Goal: Obtain resource: Obtain resource

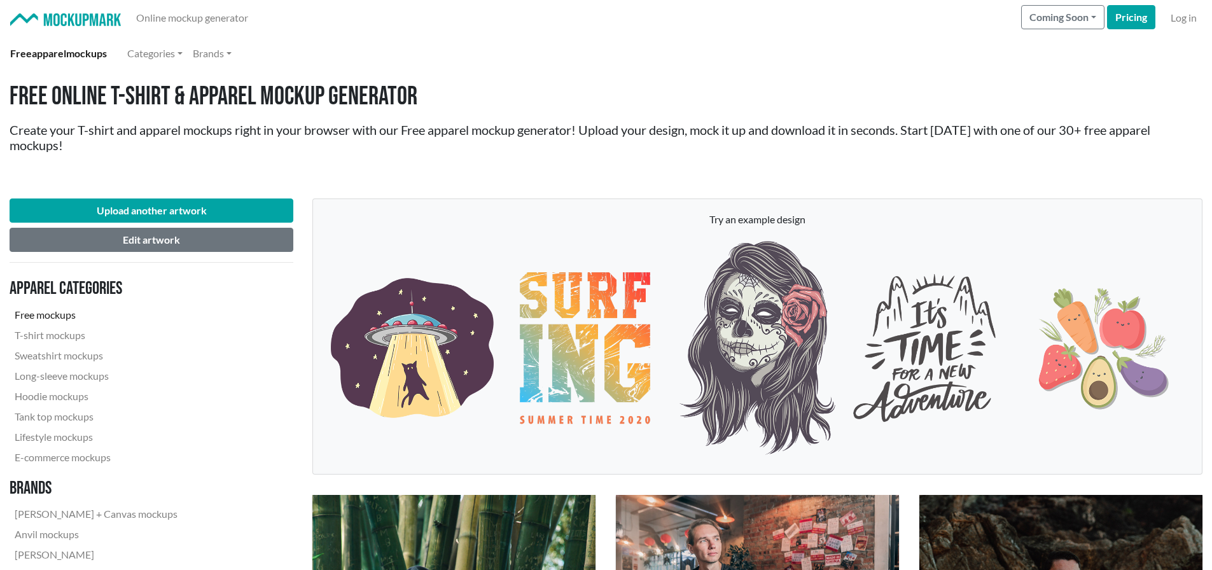
scroll to position [2863, 0]
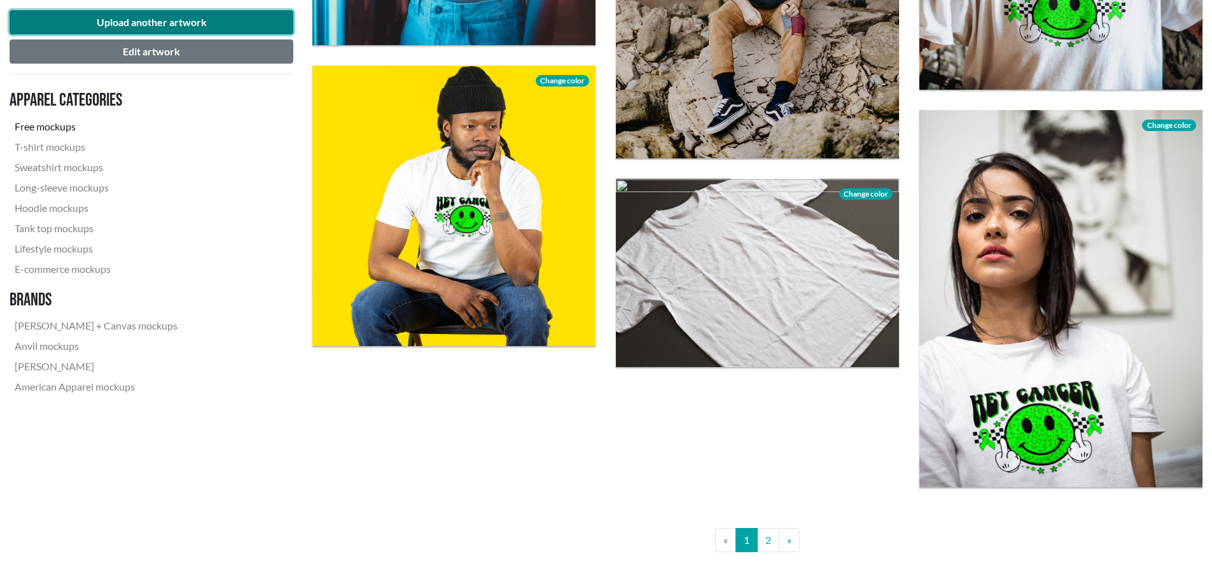
click at [185, 17] on button "Upload another artwork" at bounding box center [152, 22] width 284 height 24
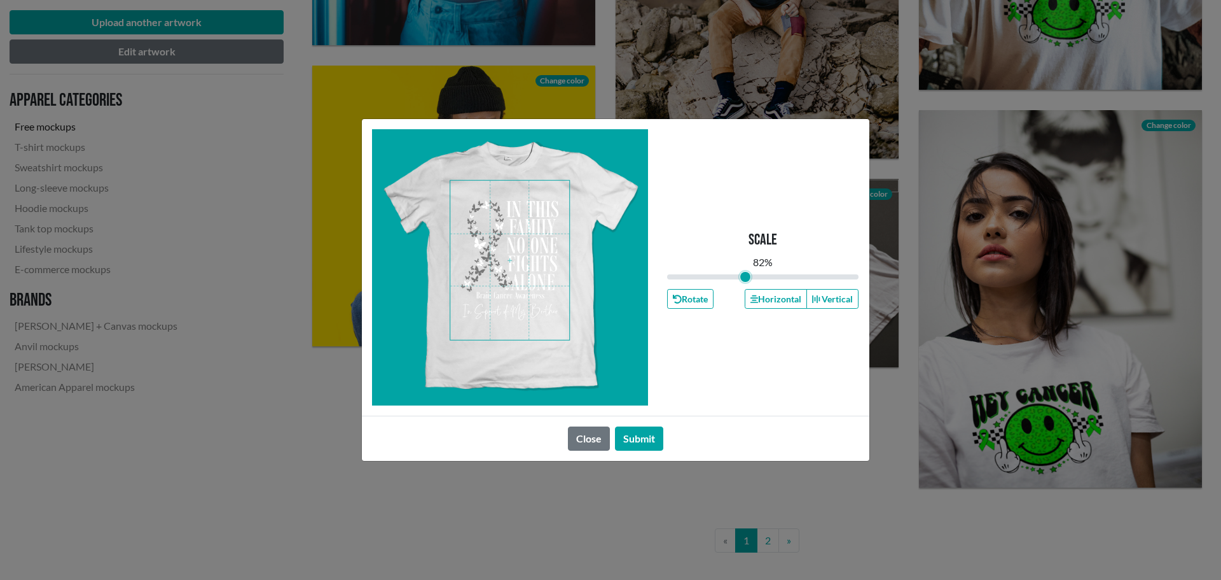
drag, startPoint x: 762, startPoint y: 277, endPoint x: 746, endPoint y: 277, distance: 16.5
click at [746, 277] on input "range" at bounding box center [763, 277] width 192 height 14
click at [529, 239] on span at bounding box center [509, 260] width 119 height 159
click at [771, 298] on button "Horizontal" at bounding box center [776, 299] width 62 height 20
click at [644, 441] on button "Submit" at bounding box center [639, 438] width 48 height 24
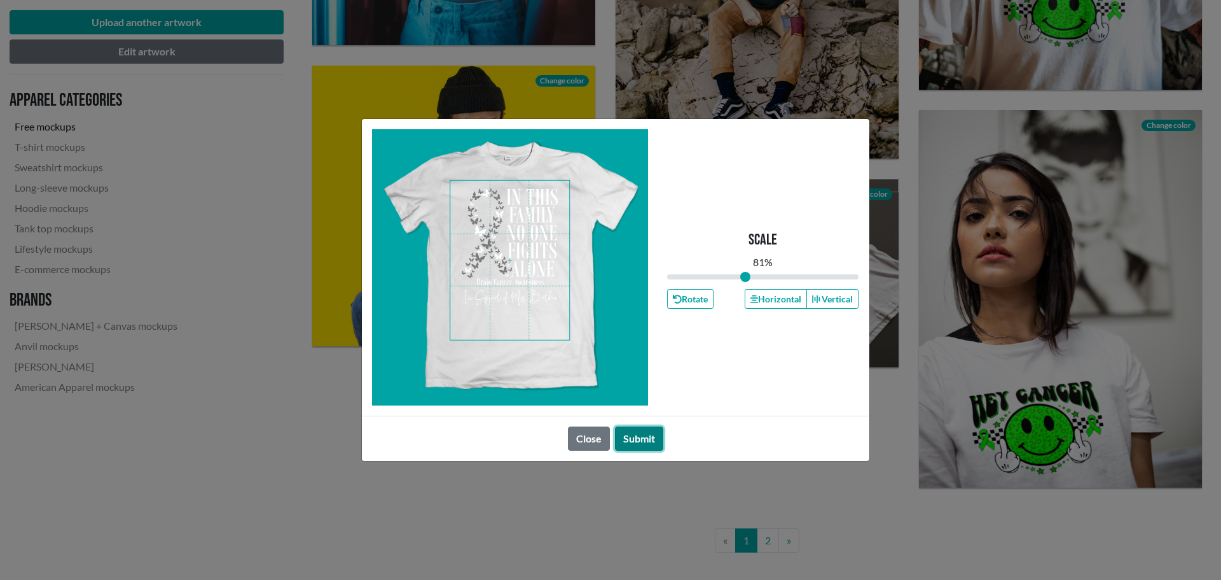
type input "0.81"
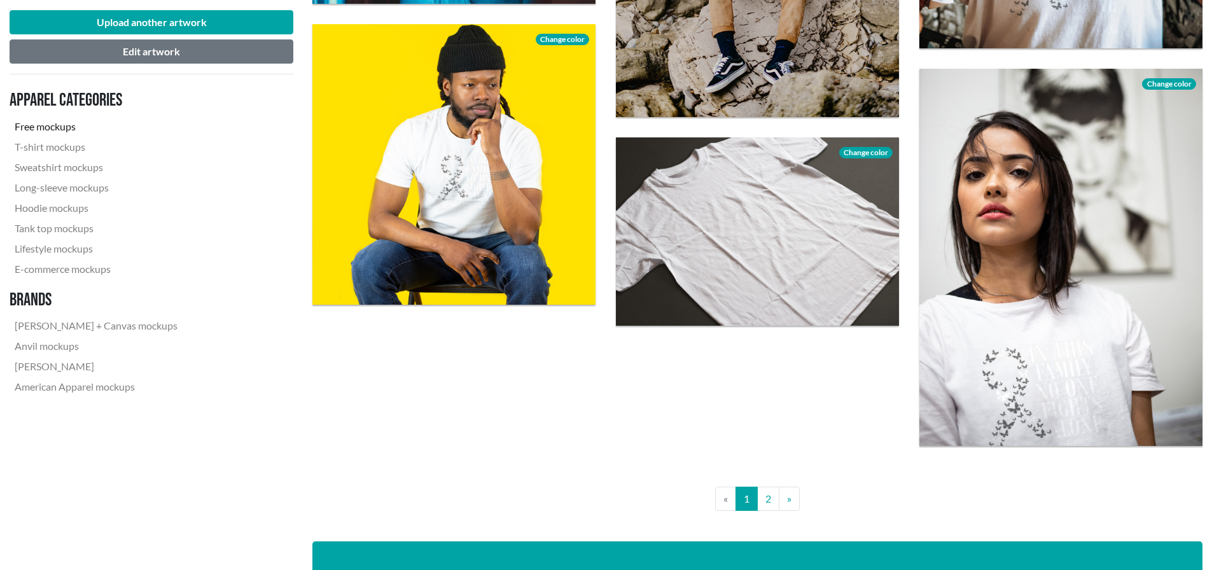
scroll to position [2926, 0]
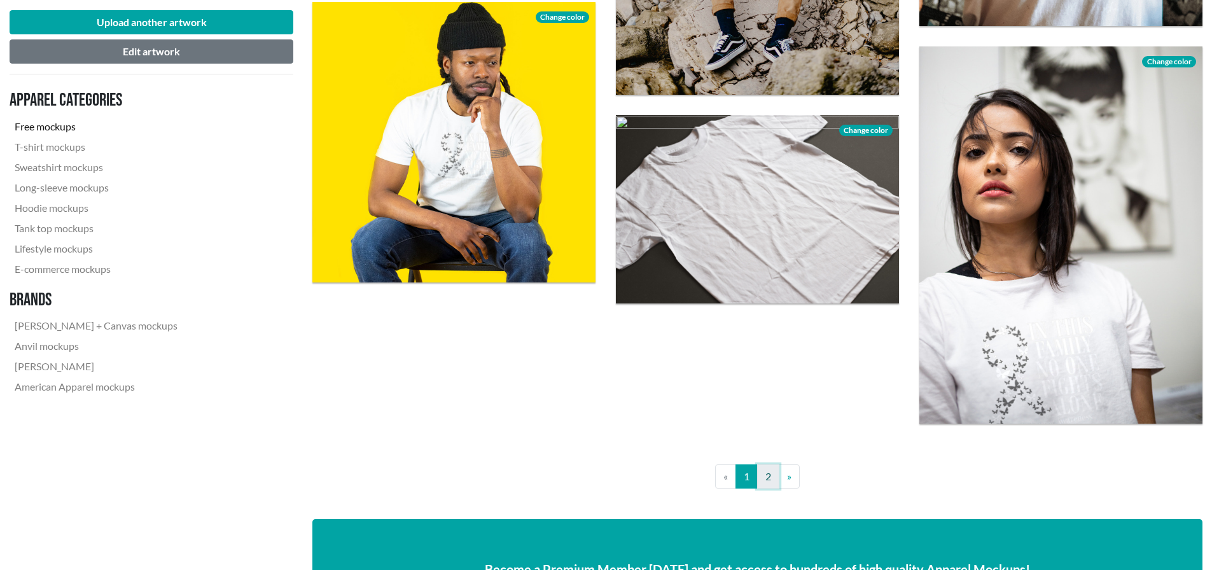
click at [767, 476] on link "2" at bounding box center [768, 476] width 22 height 24
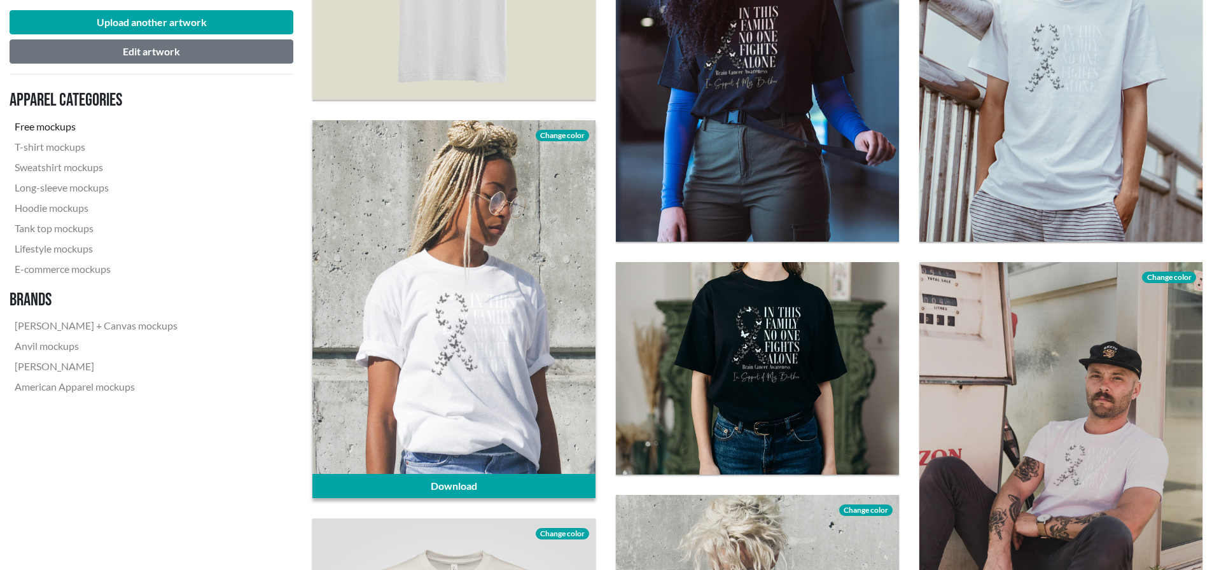
scroll to position [1081, 0]
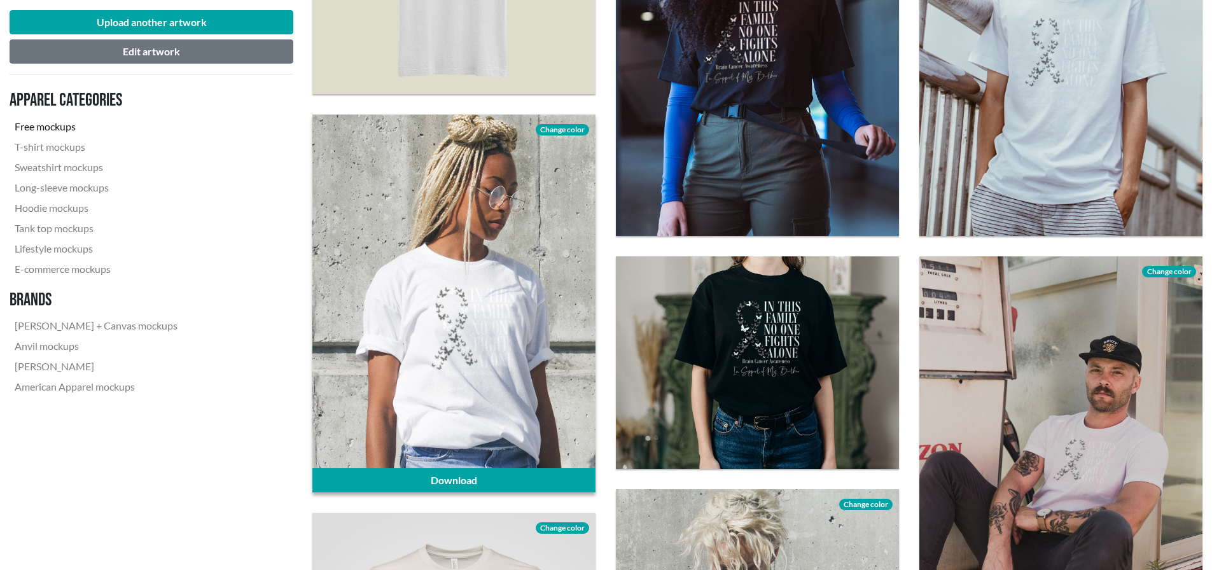
click at [556, 127] on span "Change color" at bounding box center [562, 129] width 53 height 11
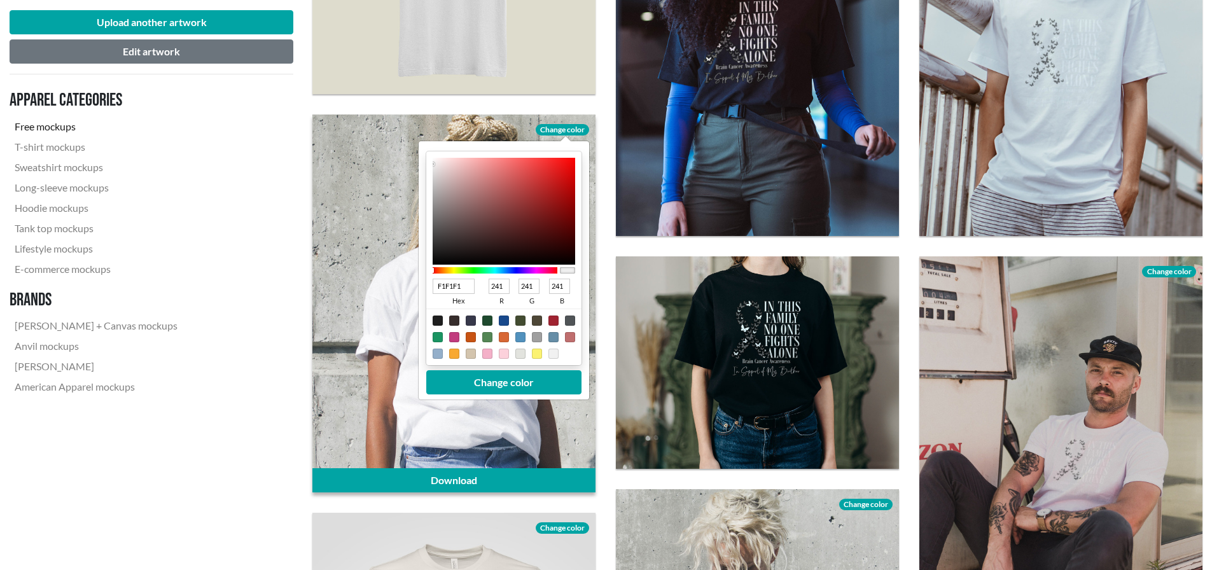
click at [487, 352] on div at bounding box center [487, 354] width 10 height 10
type input "F4B0C8"
type input "244"
type input "176"
type input "200"
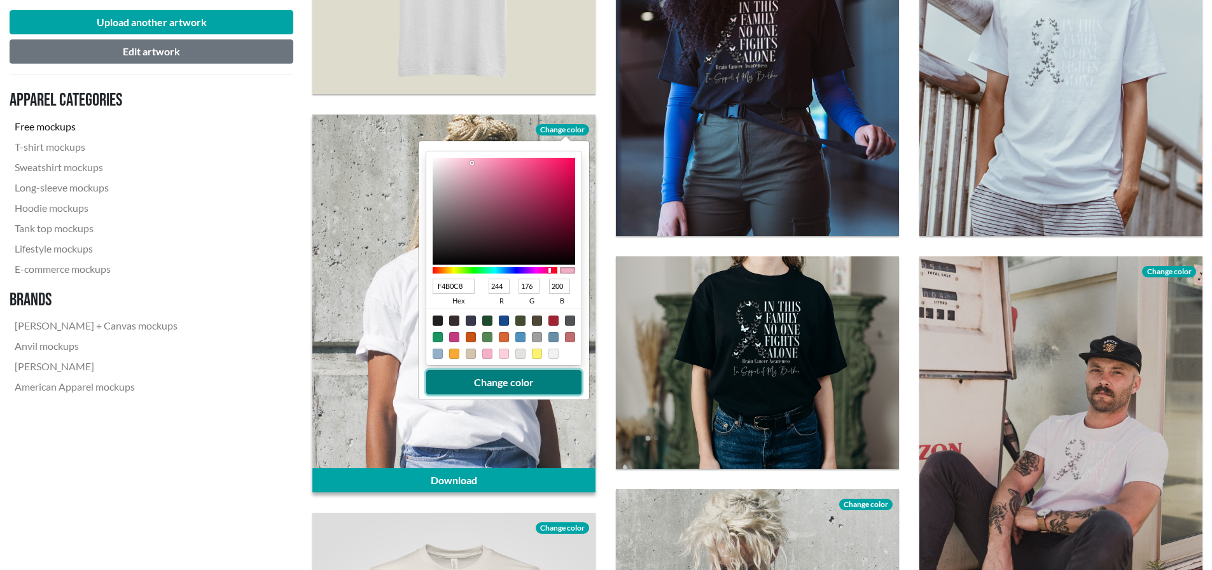
click at [507, 380] on button "Change color" at bounding box center [503, 382] width 155 height 24
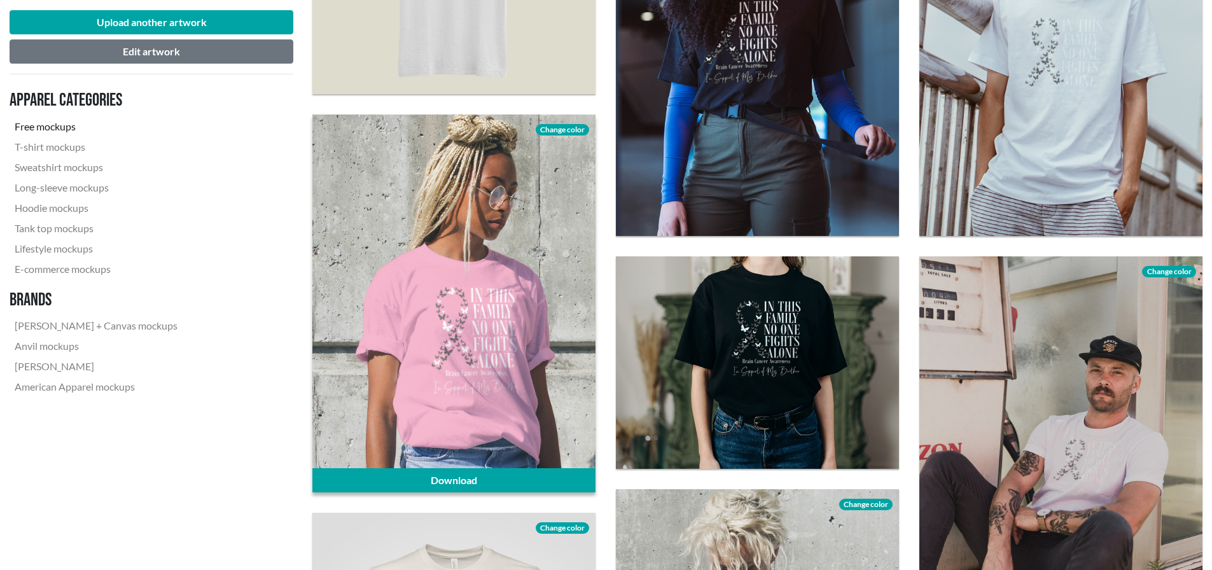
click at [572, 131] on span "Change color" at bounding box center [562, 129] width 53 height 11
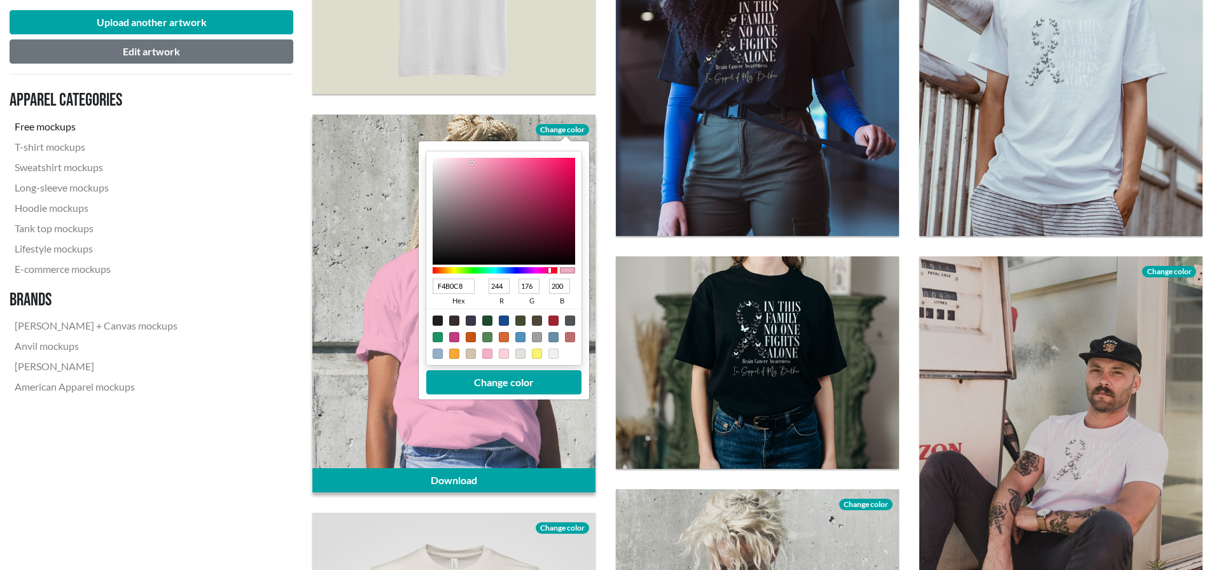
click at [451, 337] on div at bounding box center [454, 337] width 10 height 10
type input "C13C7E"
type input "193"
type input "60"
type input "126"
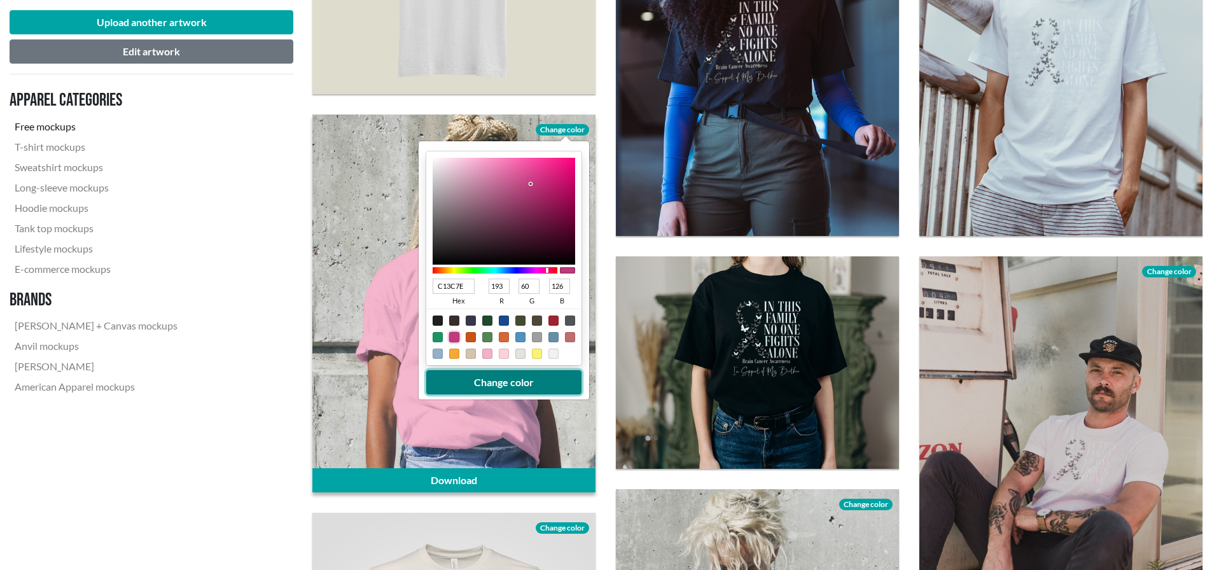
click at [536, 380] on button "Change color" at bounding box center [503, 382] width 155 height 24
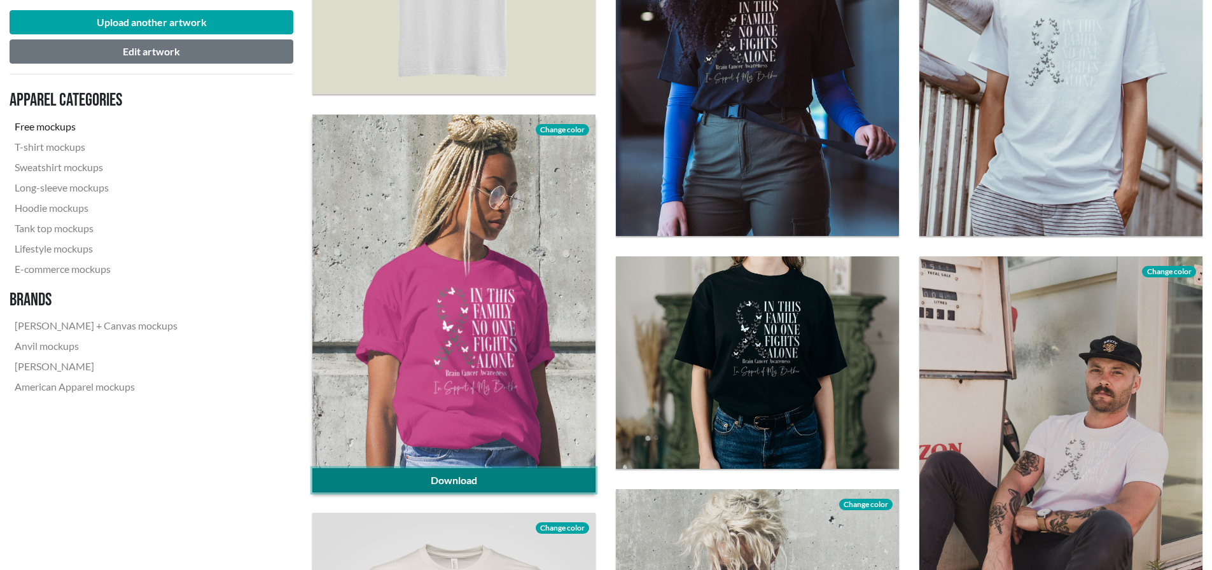
click at [475, 475] on link "Download" at bounding box center [453, 480] width 283 height 24
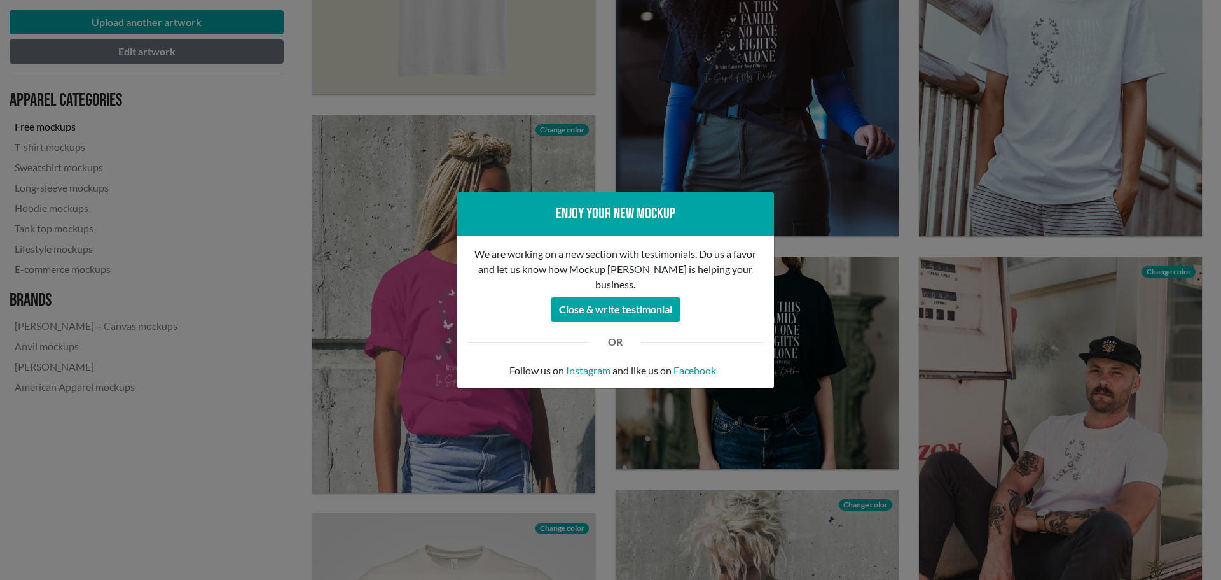
click at [884, 326] on div "Enjoy your new mockup We are working on a new section with testimonials. Do us …" at bounding box center [610, 290] width 1221 height 580
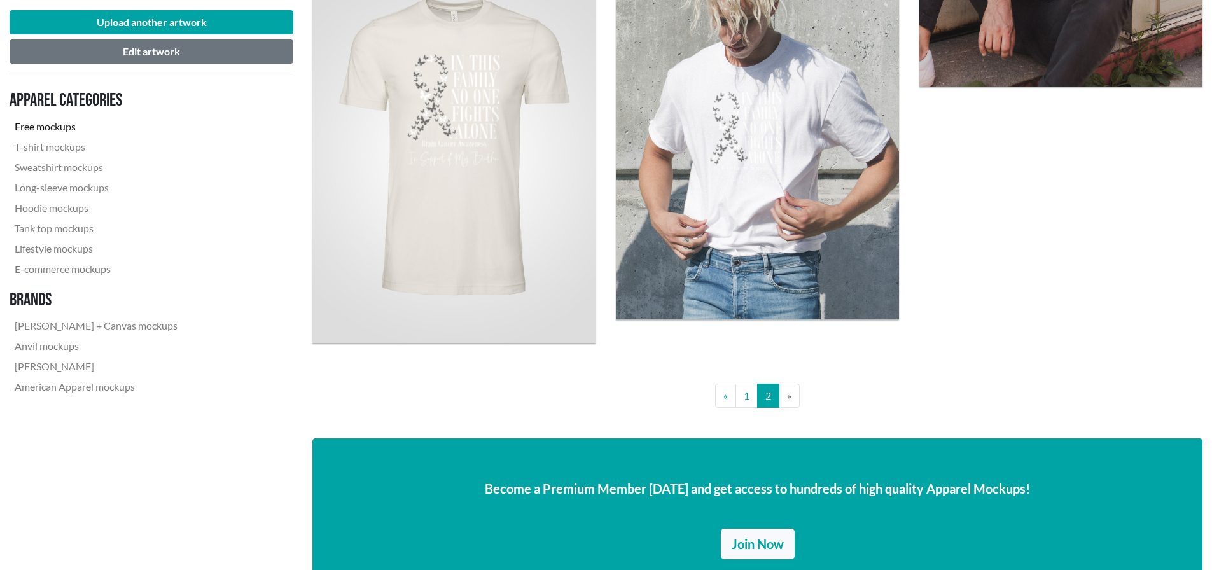
scroll to position [1718, 0]
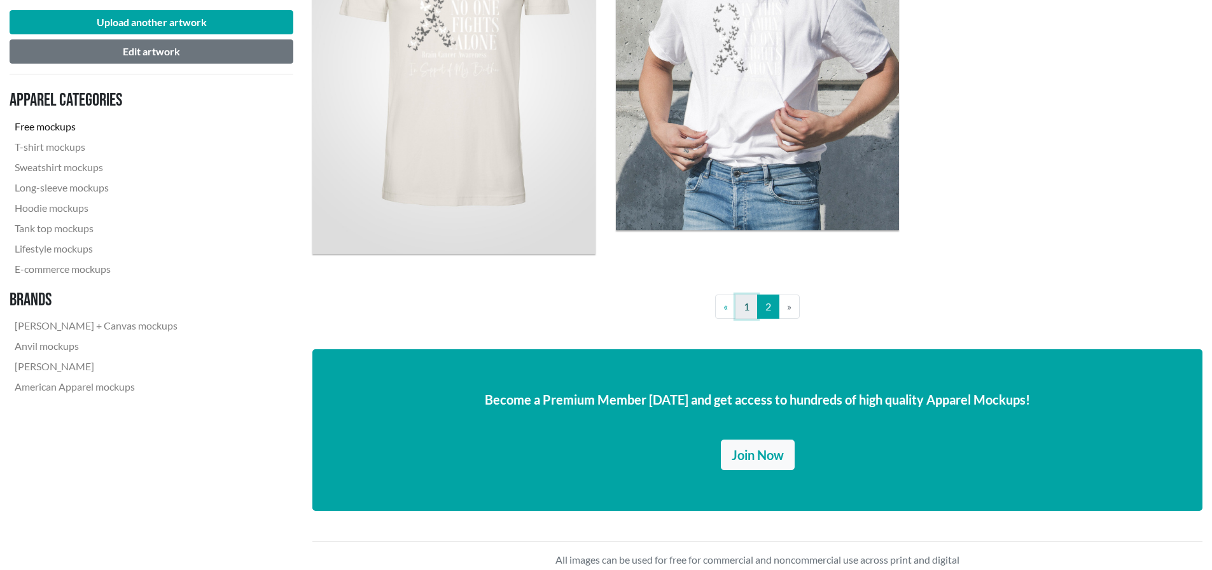
click at [753, 303] on link "1" at bounding box center [746, 307] width 22 height 24
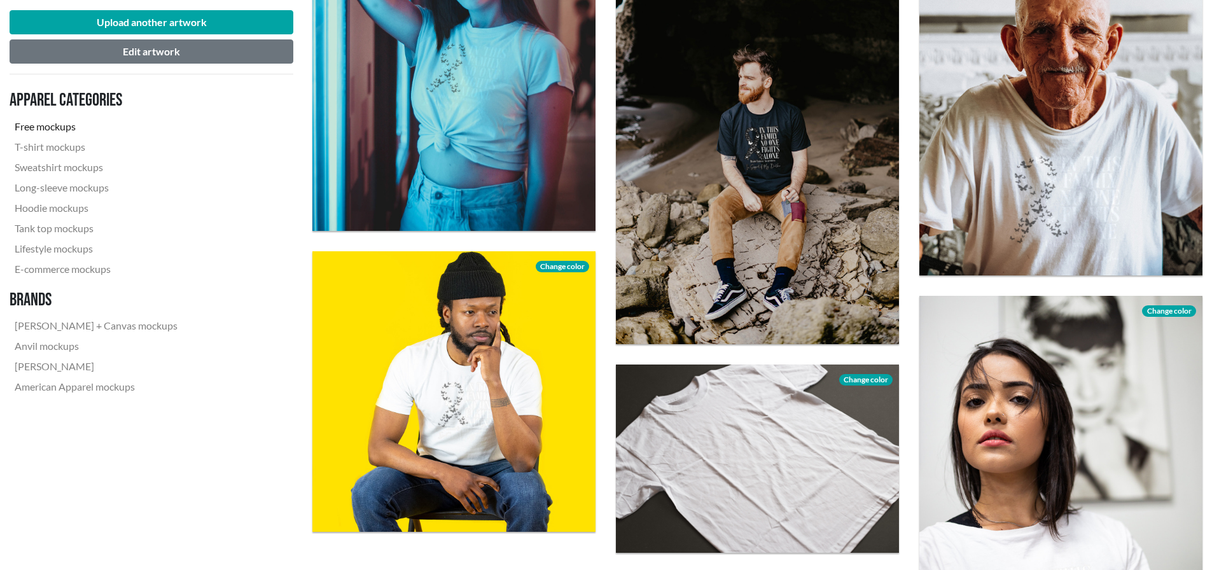
scroll to position [2799, 0]
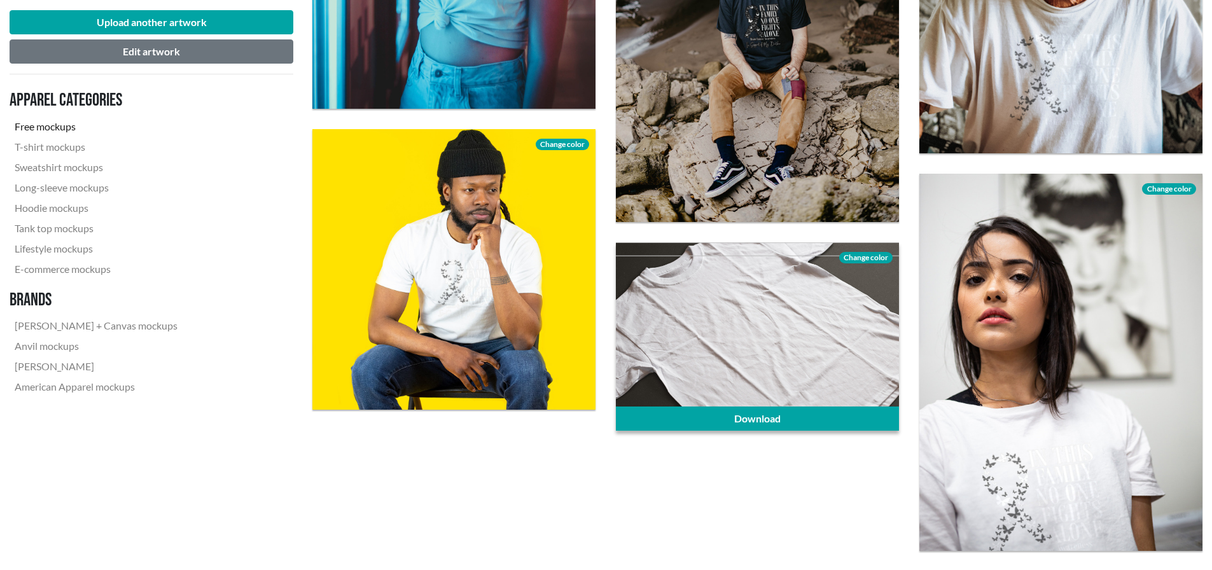
click at [862, 259] on span "Change color" at bounding box center [865, 257] width 53 height 11
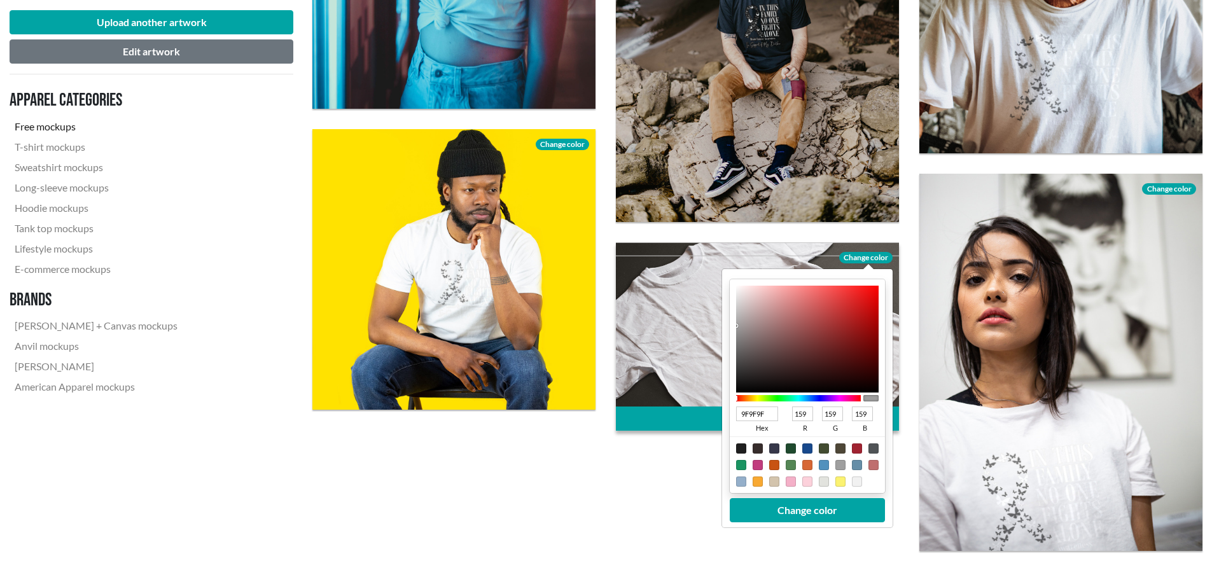
click at [789, 482] on div at bounding box center [791, 481] width 10 height 10
type input "F4B0C8"
type input "244"
type input "176"
type input "200"
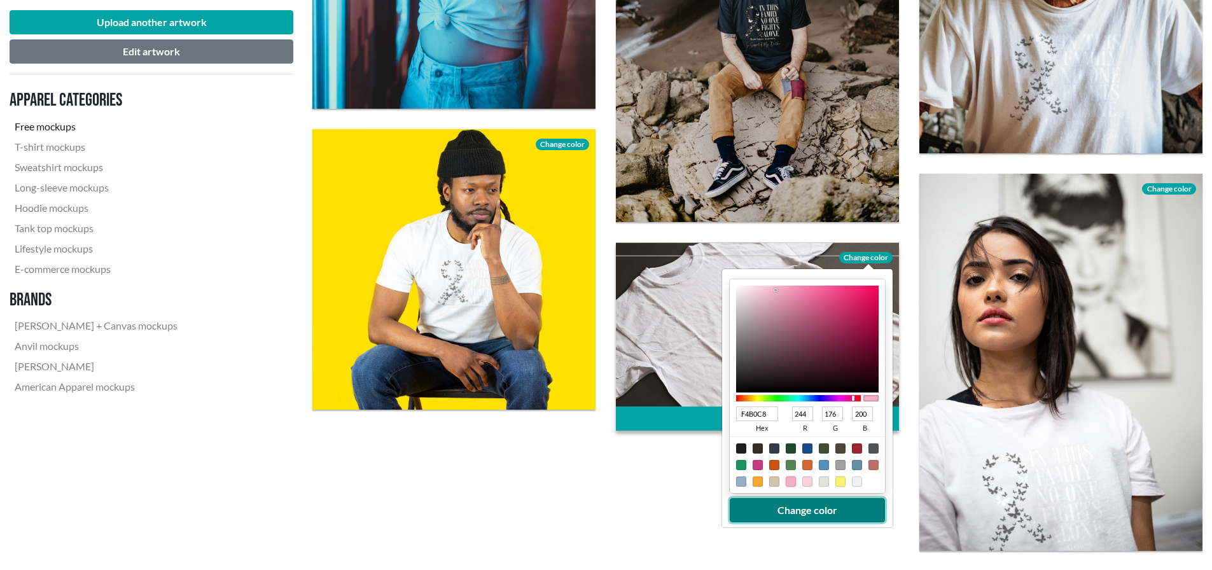
click at [798, 508] on button "Change color" at bounding box center [807, 510] width 155 height 24
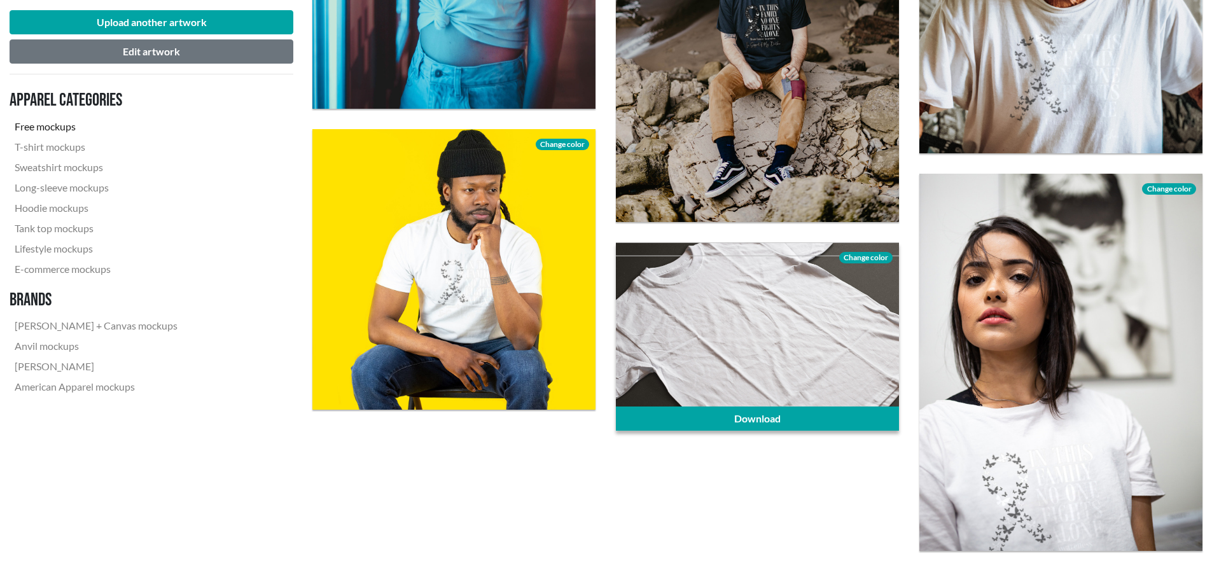
click at [865, 258] on span "Change color" at bounding box center [865, 257] width 53 height 11
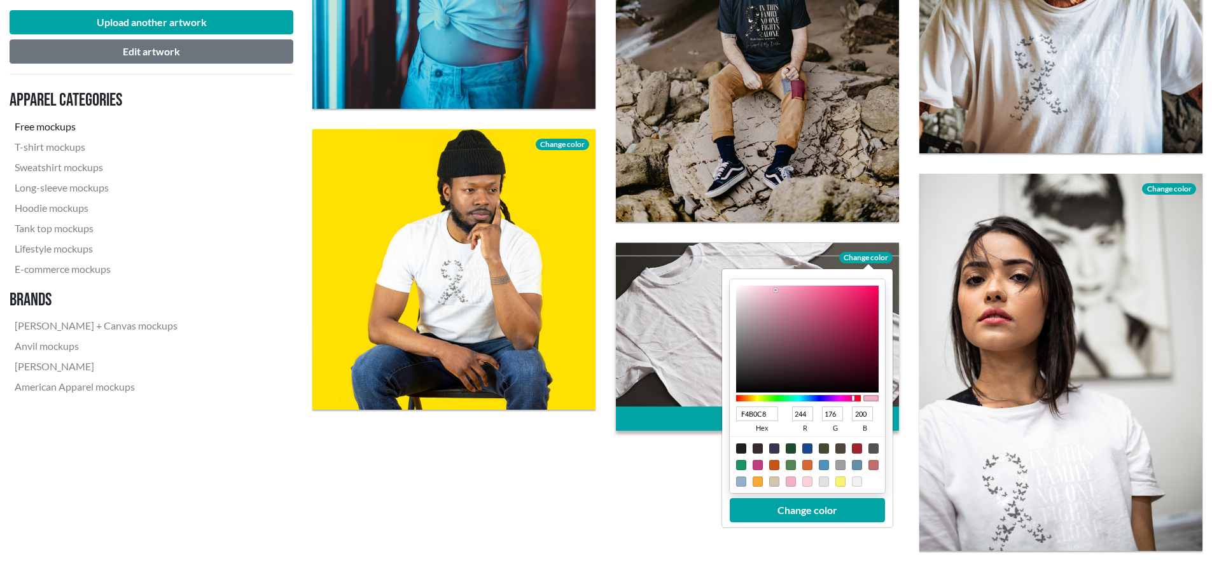
type input "F4AFC7"
type input "175"
type input "199"
type input "F4ADC6"
type input "173"
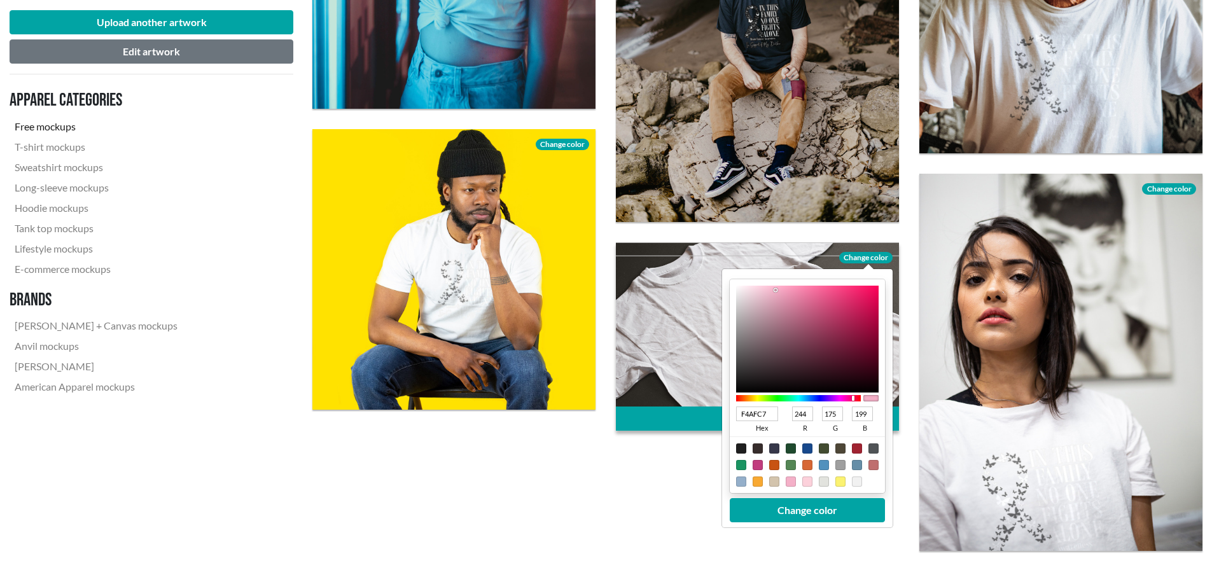
type input "198"
type input "F4ACC6"
type input "172"
type input "F4AAC5"
type input "170"
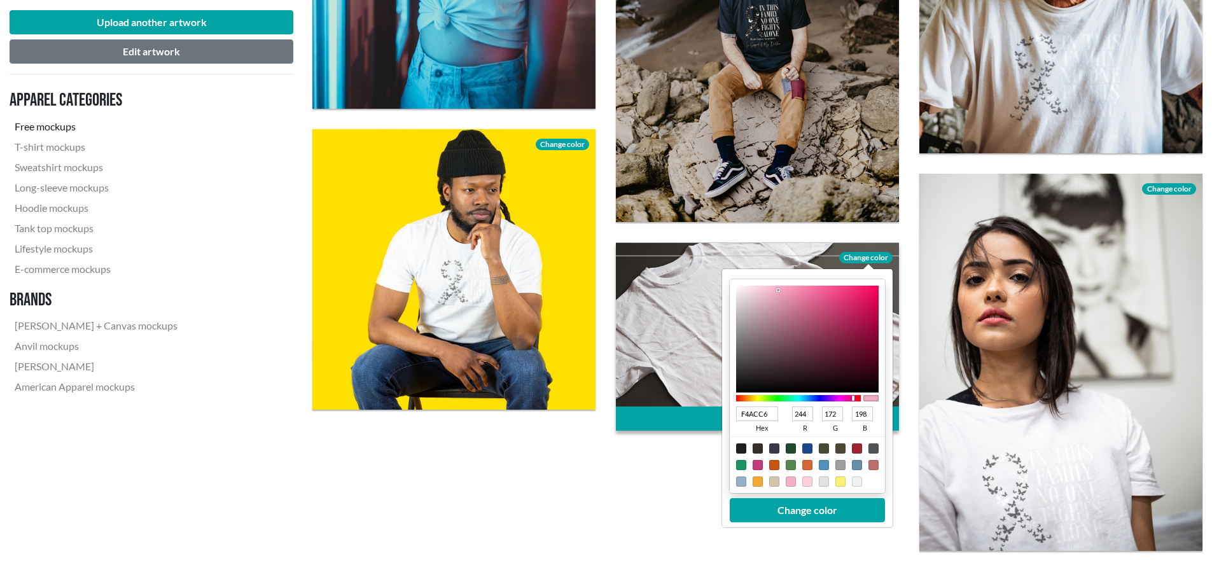
type input "197"
type input "F4A9C4"
type input "169"
type input "196"
type input "F4A8C3"
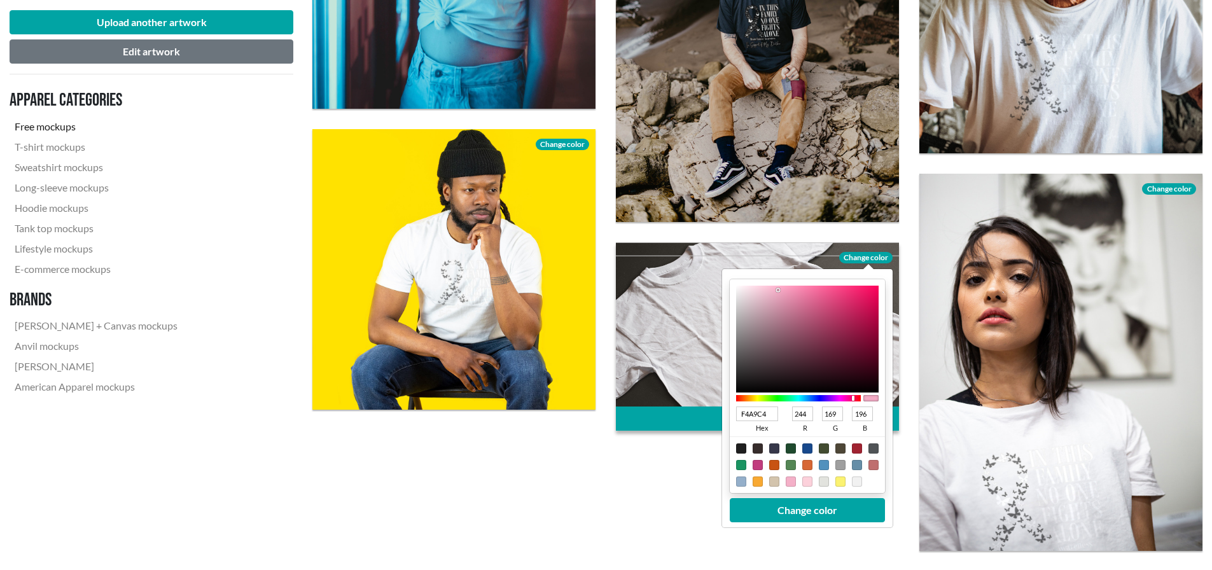
type input "168"
type input "195"
type input "F4A7C2"
type input "167"
type input "194"
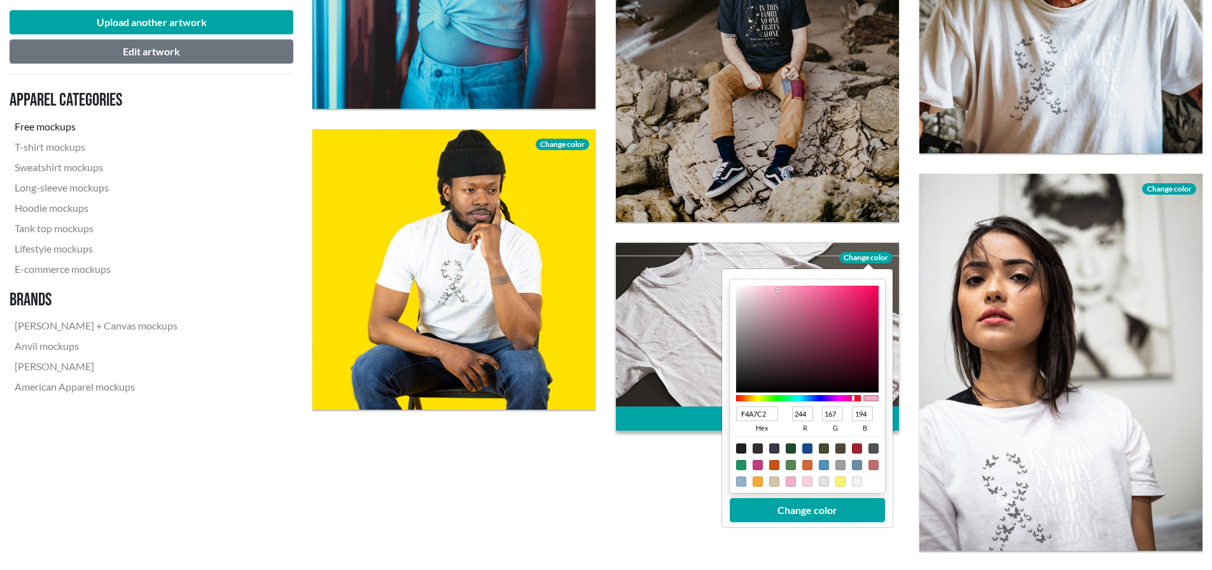
type input "F4A6C1"
type input "166"
type input "193"
type input "F4A5C0"
type input "165"
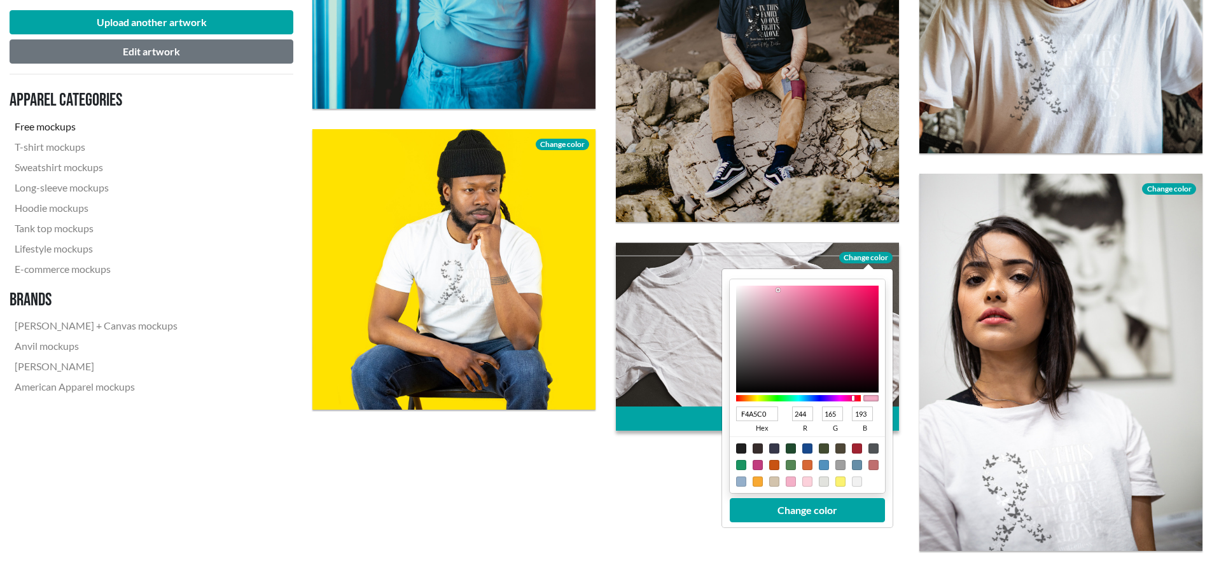
type input "192"
type input "F4A4BF"
type input "164"
type input "191"
type input "F4A0BD"
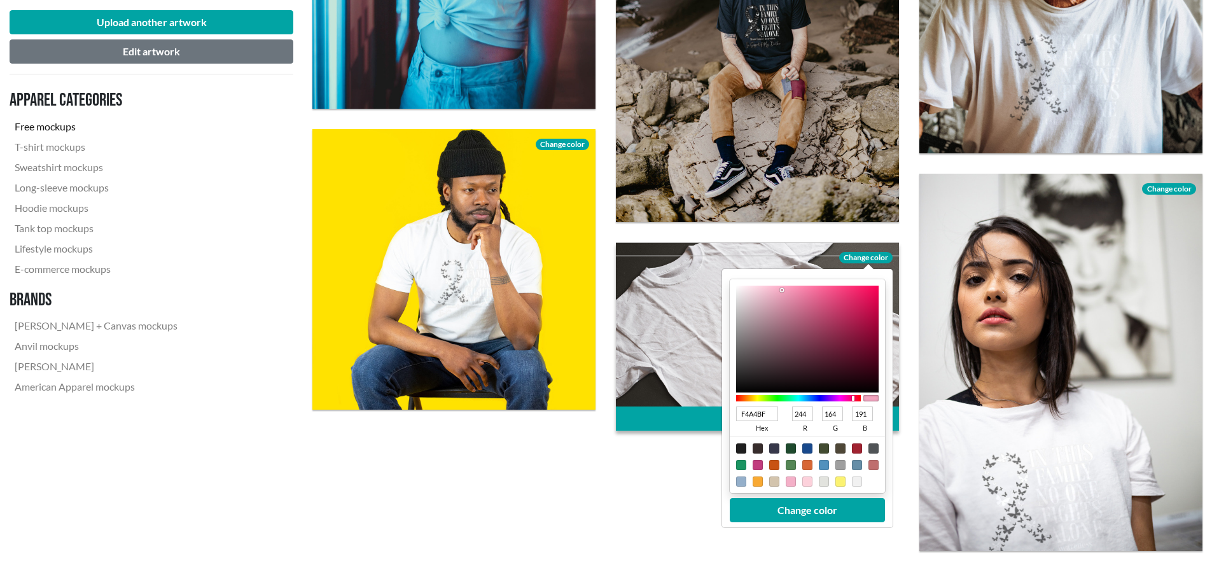
type input "160"
type input "189"
type input "F49DBB"
type input "157"
type input "187"
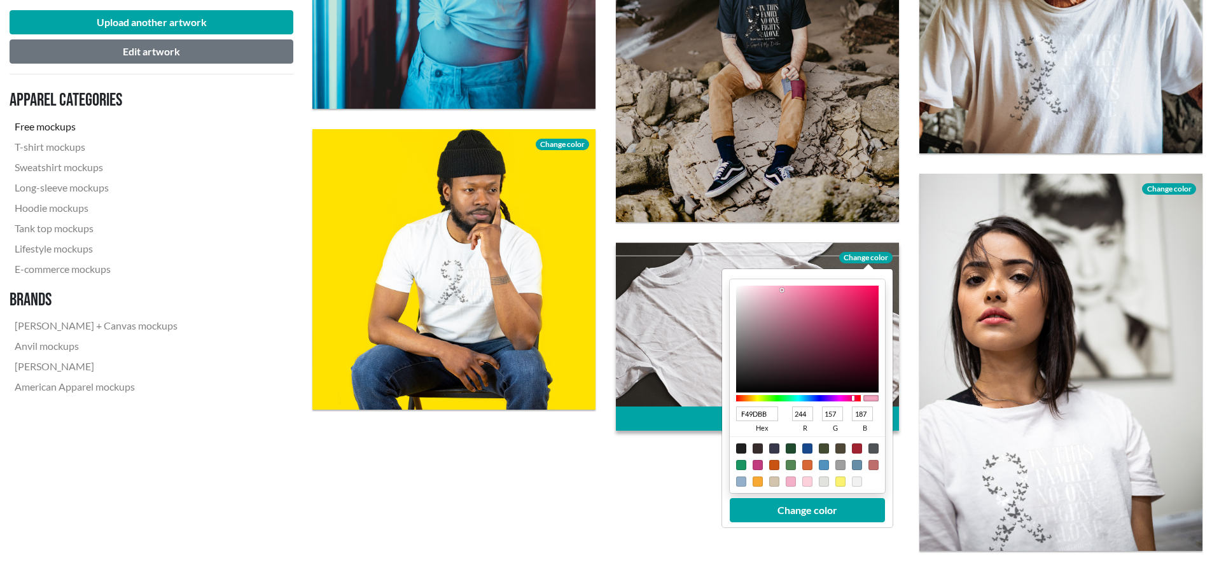
type input "F49AB9"
type input "154"
type input "185"
type input "F498B8"
type input "152"
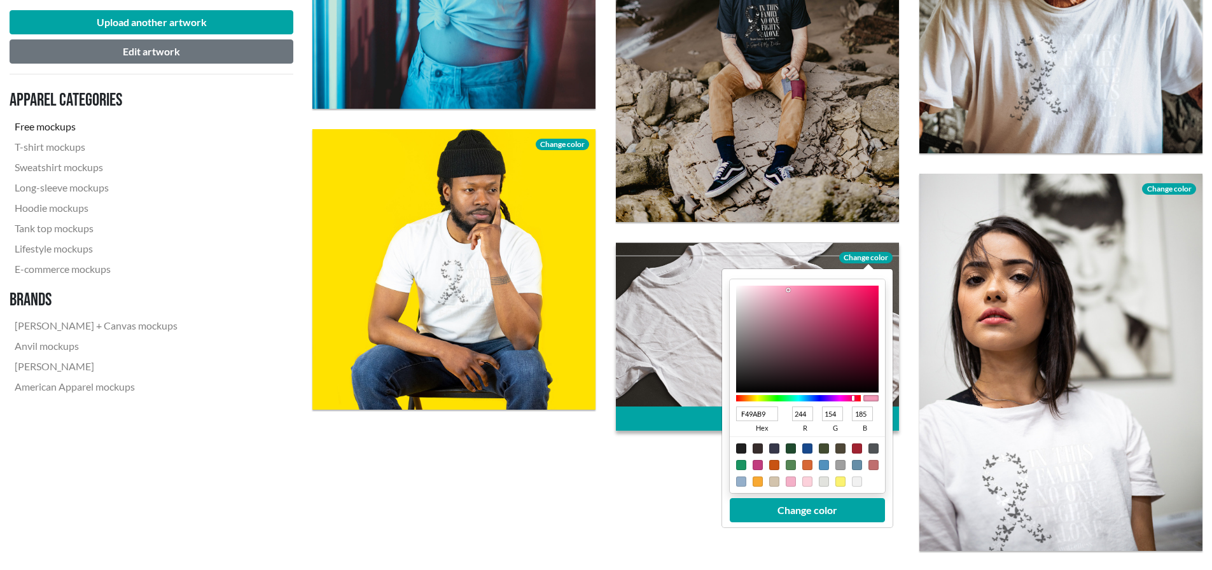
type input "184"
type input "F495B6"
type input "149"
type input "182"
type input "F493B5"
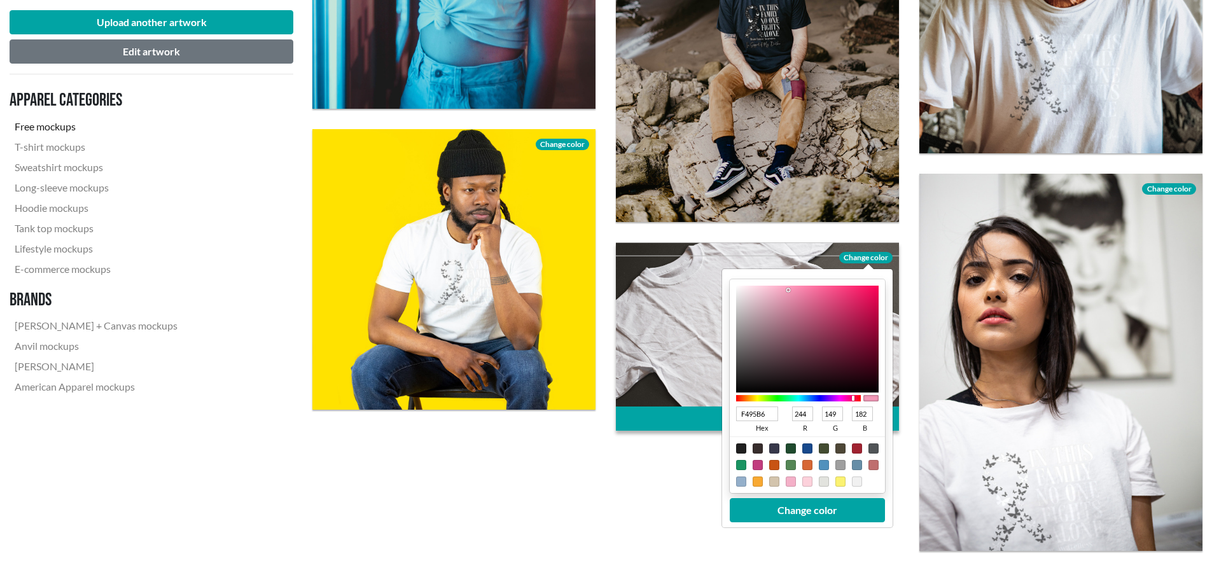
type input "147"
type input "181"
type input "F490B3"
type input "144"
type input "179"
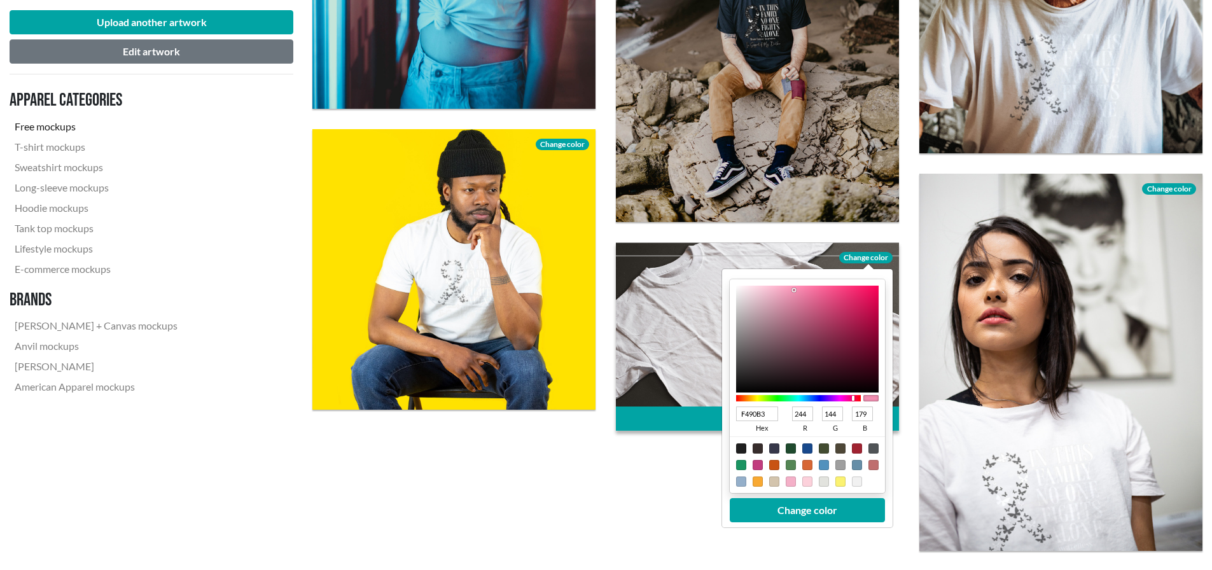
type input "F48FB2"
type input "143"
type input "178"
type input "F48EB1"
type input "142"
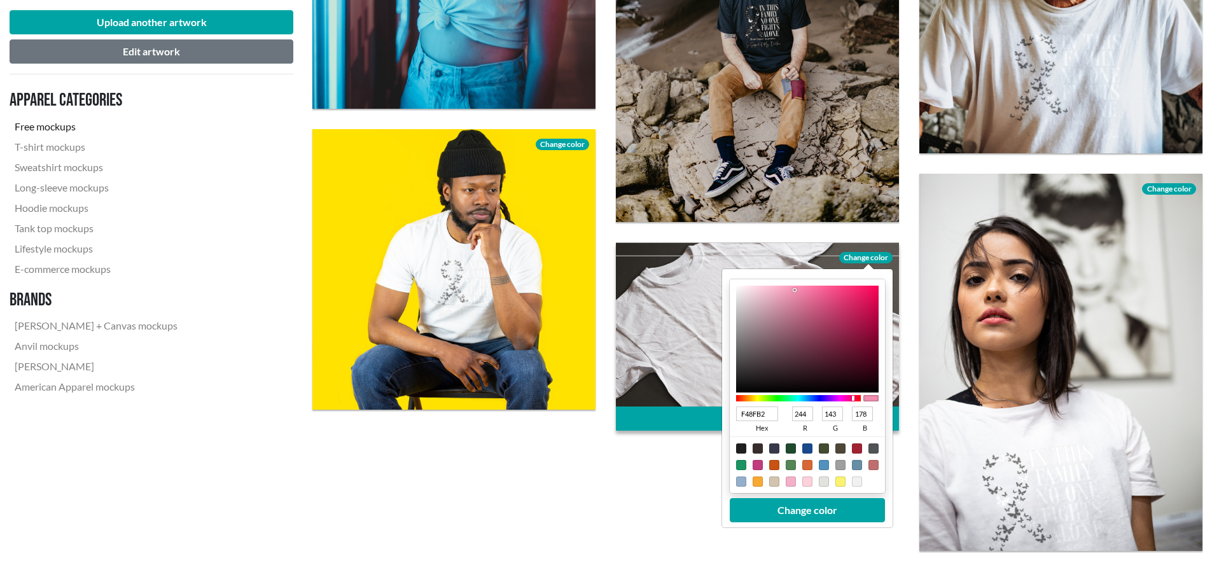
type input "177"
drag, startPoint x: 776, startPoint y: 290, endPoint x: 795, endPoint y: 290, distance: 19.1
click at [795, 290] on div at bounding box center [795, 290] width 3 height 3
click at [831, 517] on button "Change color" at bounding box center [807, 510] width 155 height 24
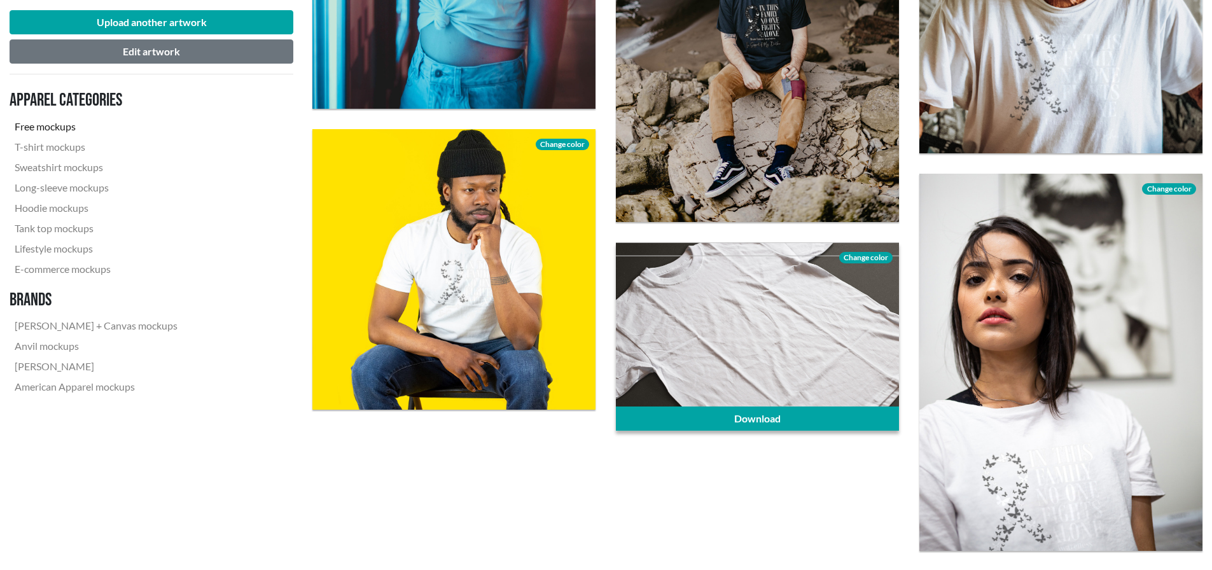
click at [869, 255] on span "Change color" at bounding box center [865, 257] width 53 height 11
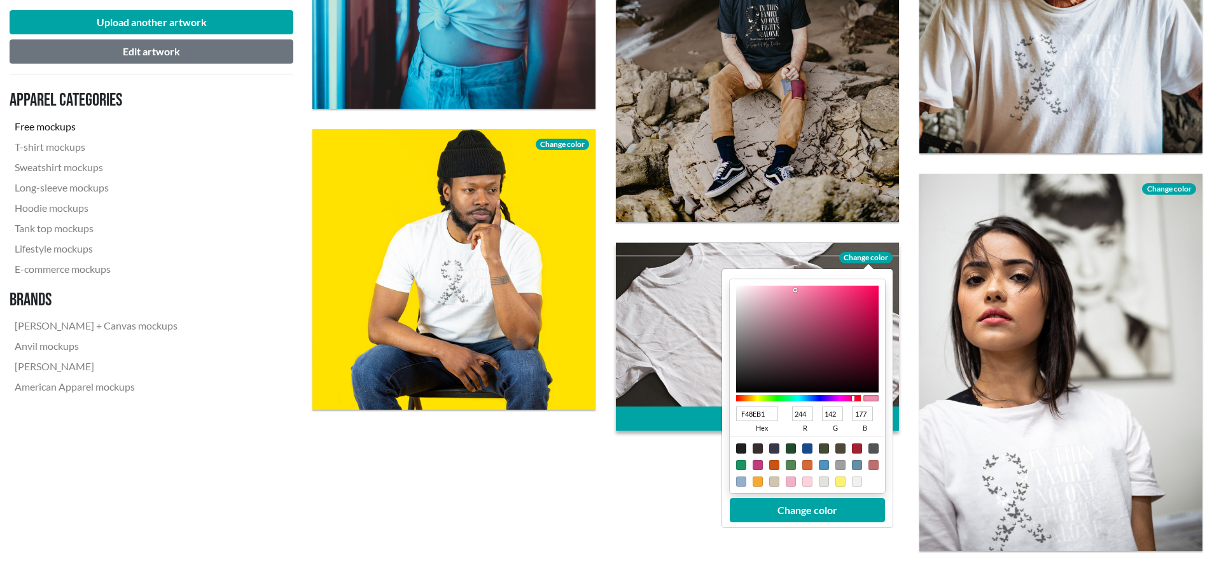
type input "F48DB0"
type input "141"
type input "176"
type input "F48CAF"
type input "140"
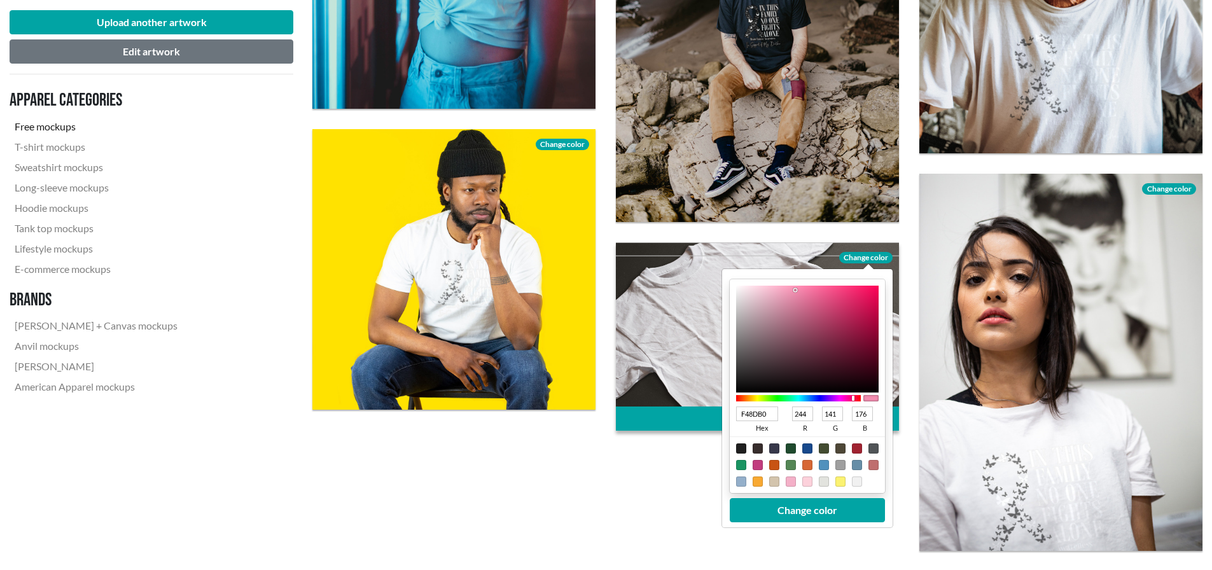
type input "175"
type input "F48BAE"
type input "139"
type input "174"
type input "F38AAD"
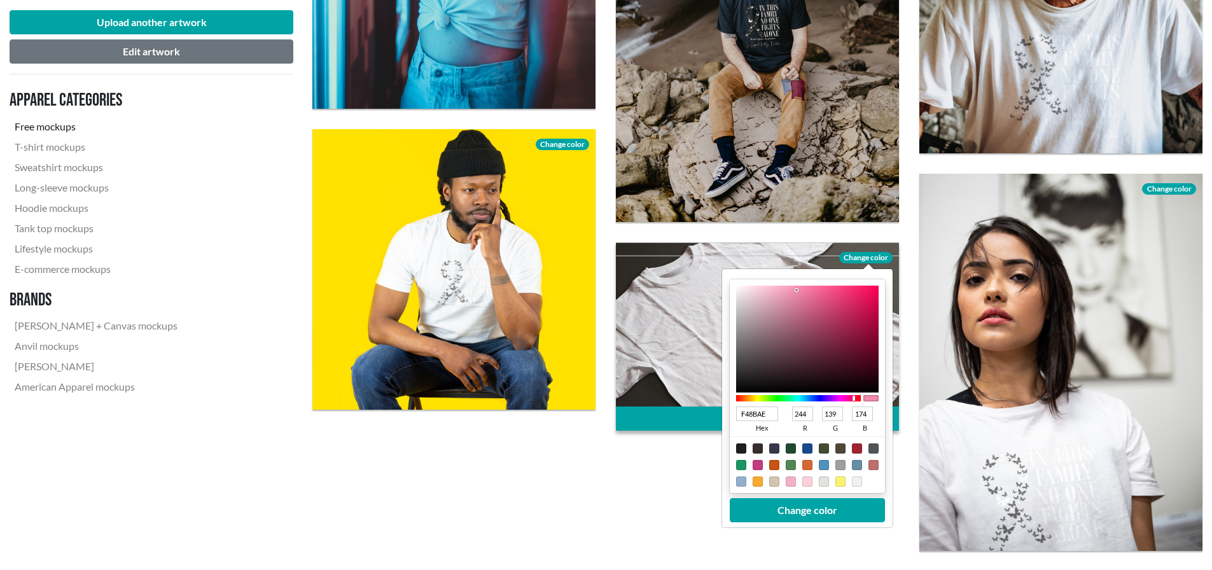
type input "243"
type input "138"
type input "173"
type input "F188AB"
type input "241"
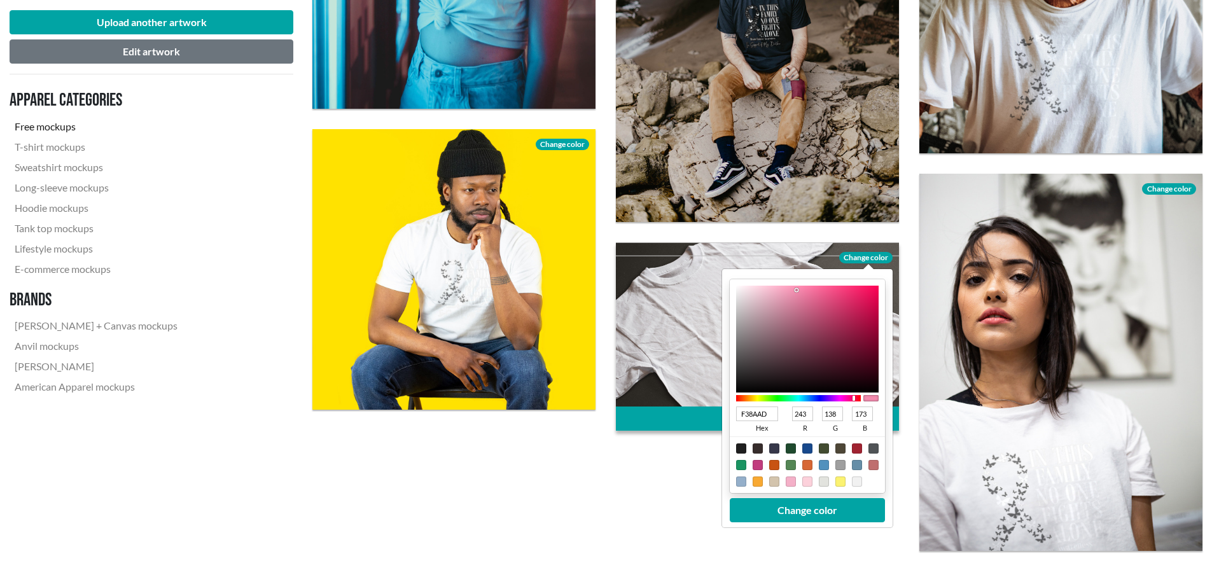
type input "136"
type input "171"
type input "EB84A7"
type input "235"
type input "132"
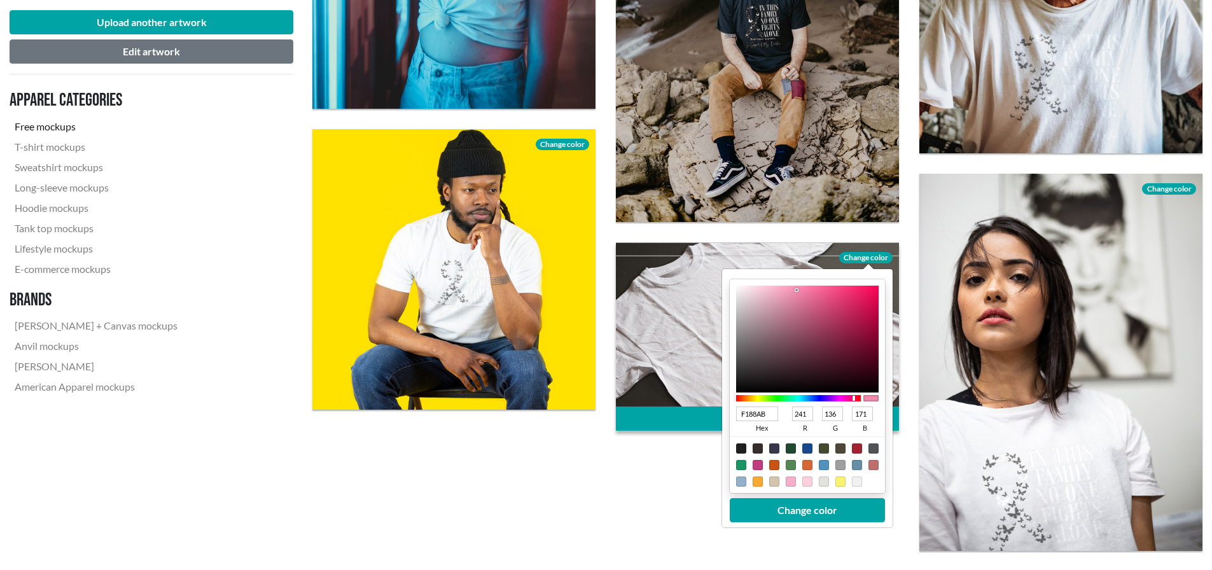
type input "167"
type input "E882A4"
type input "232"
type input "130"
type input "164"
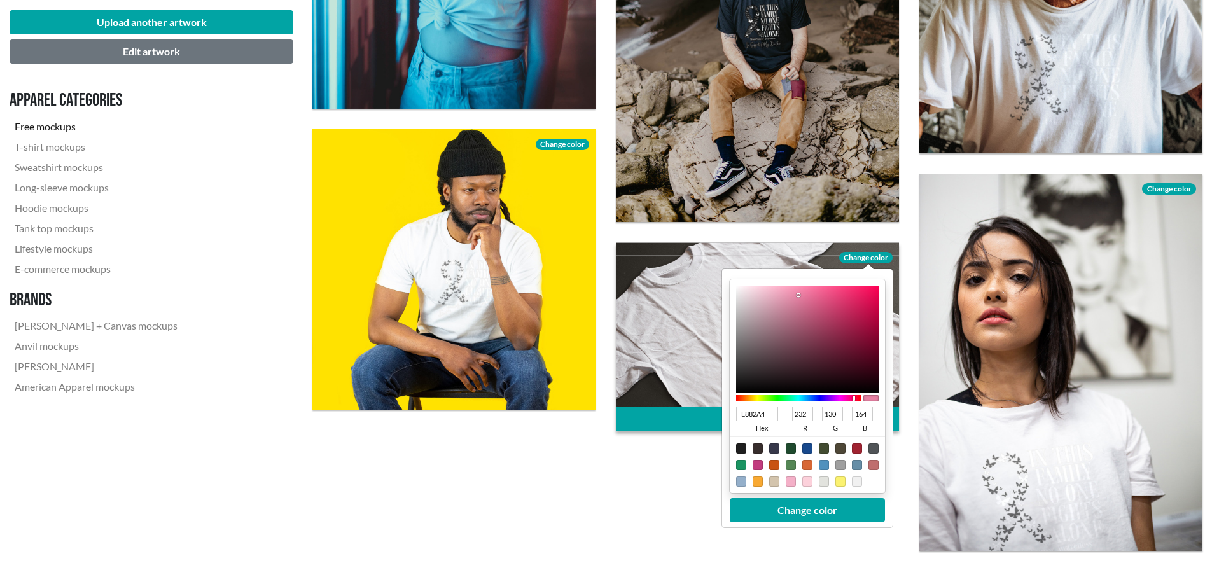
type input "E681A3"
type input "230"
type input "129"
type input "163"
type input "E27EA0"
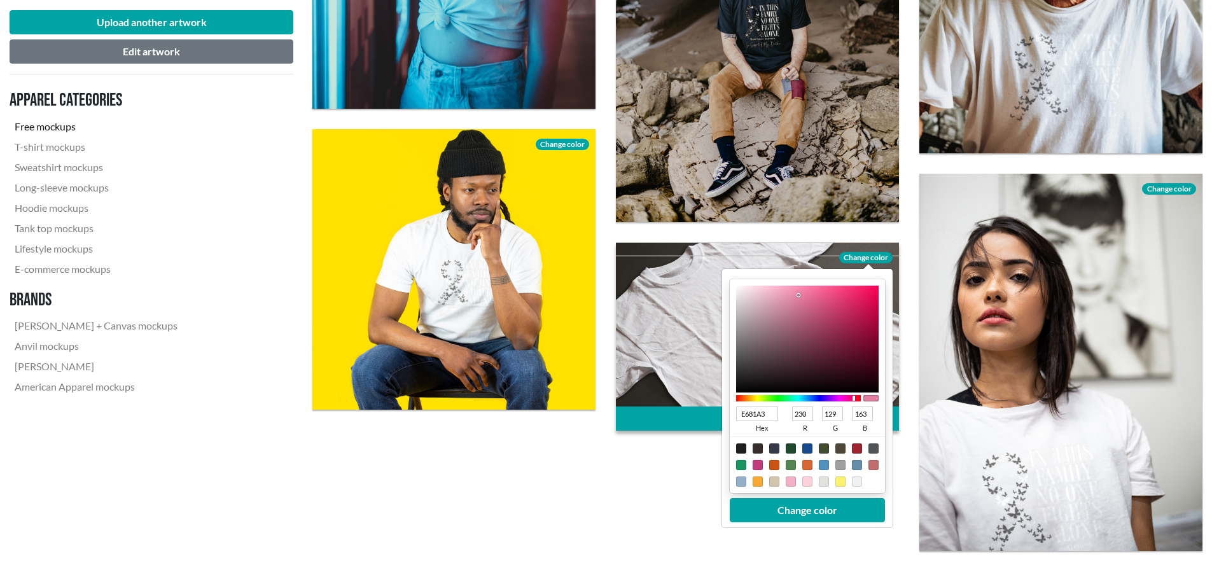
type input "226"
type input "126"
type input "160"
type input "E07D9F"
type input "224"
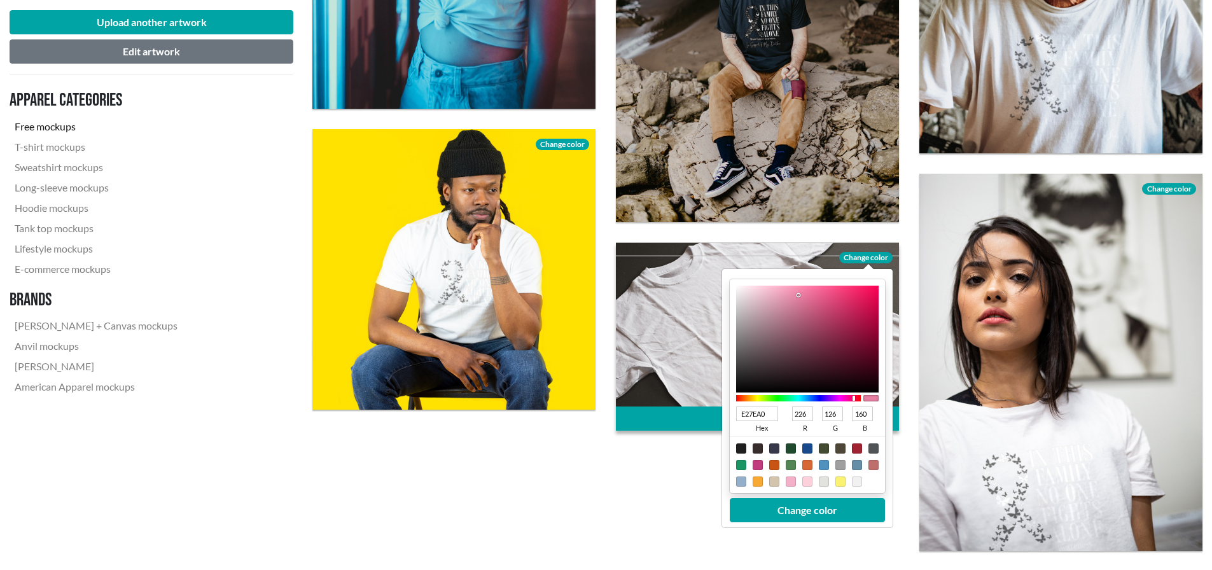
type input "125"
type input "159"
type input "DD7C9D"
type input "221"
type input "124"
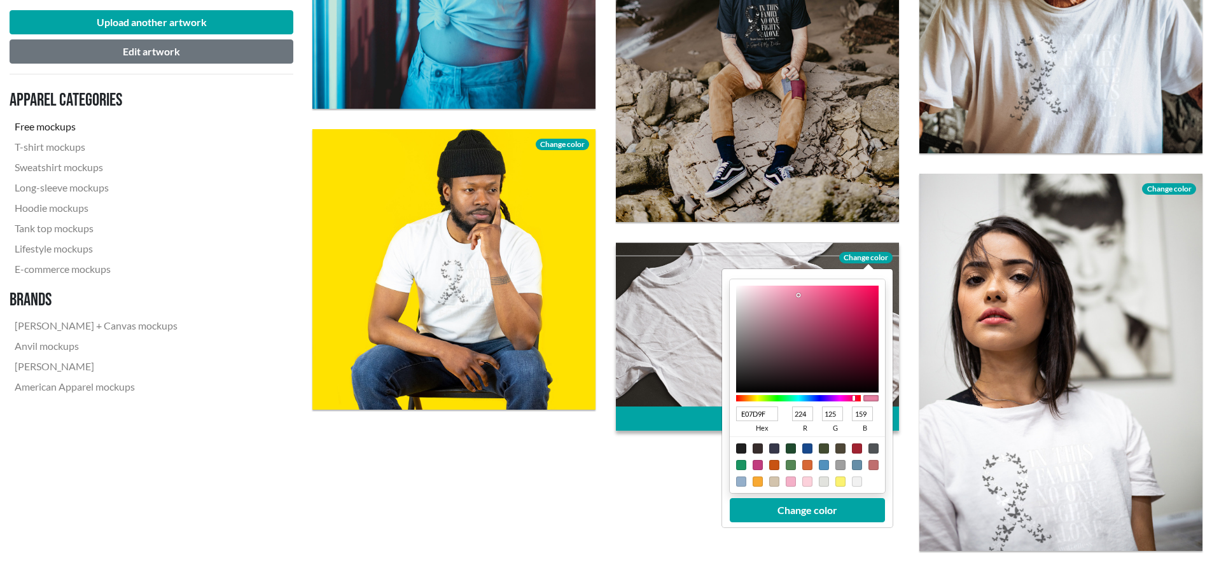
type input "157"
type input "DC7B9C"
type input "220"
type input "123"
type input "156"
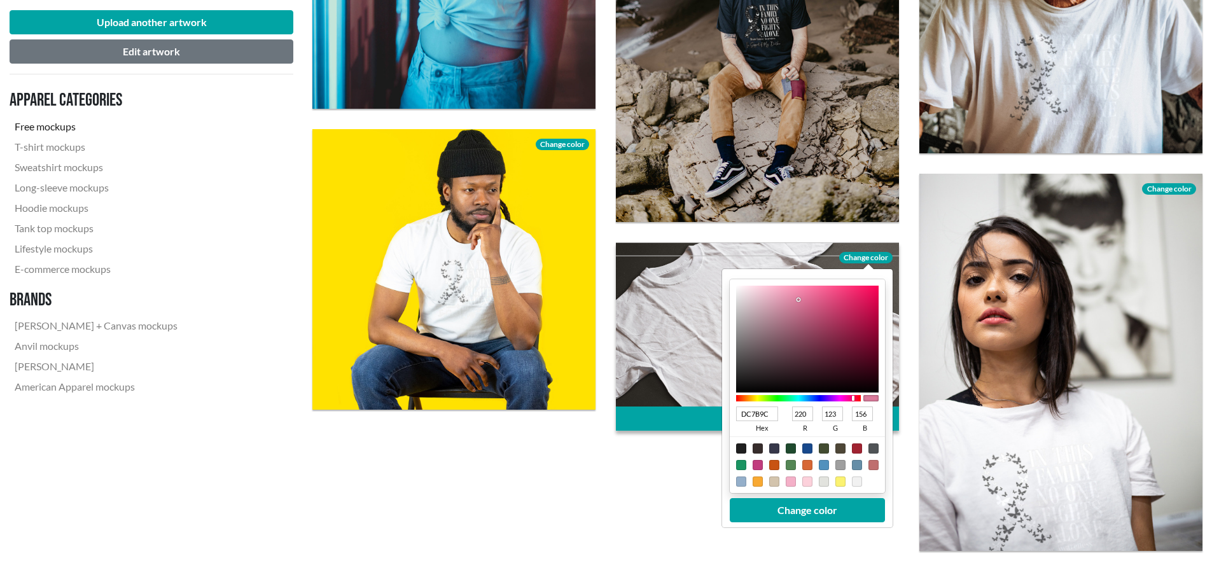
type input "D9799A"
type input "217"
type input "121"
type input "154"
type input "D77899"
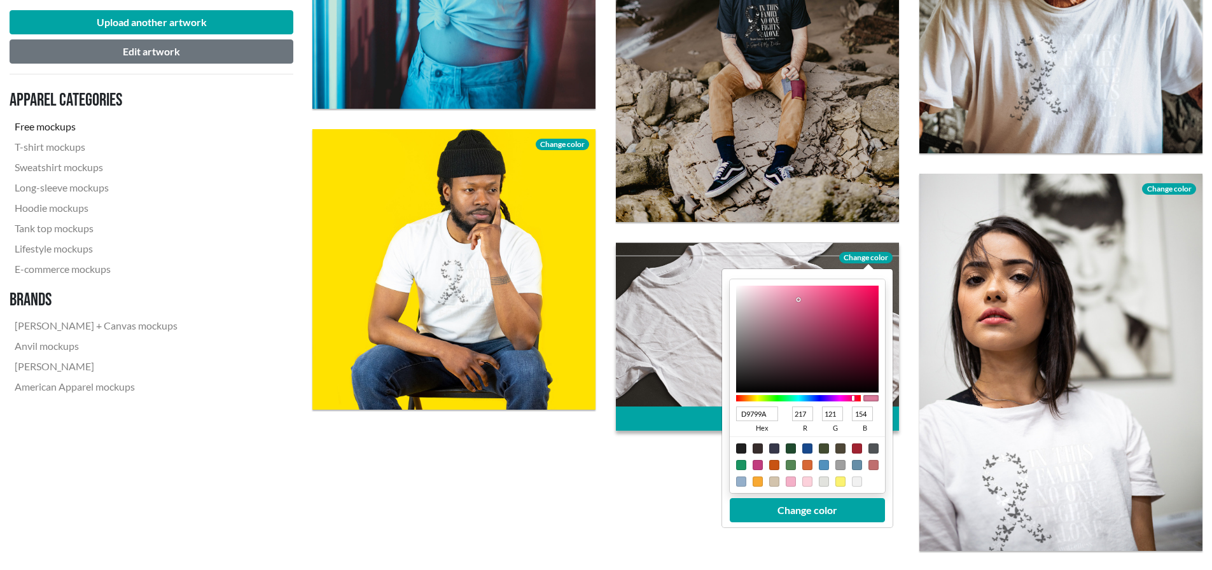
type input "215"
type input "120"
type input "153"
type input "D67798"
type input "214"
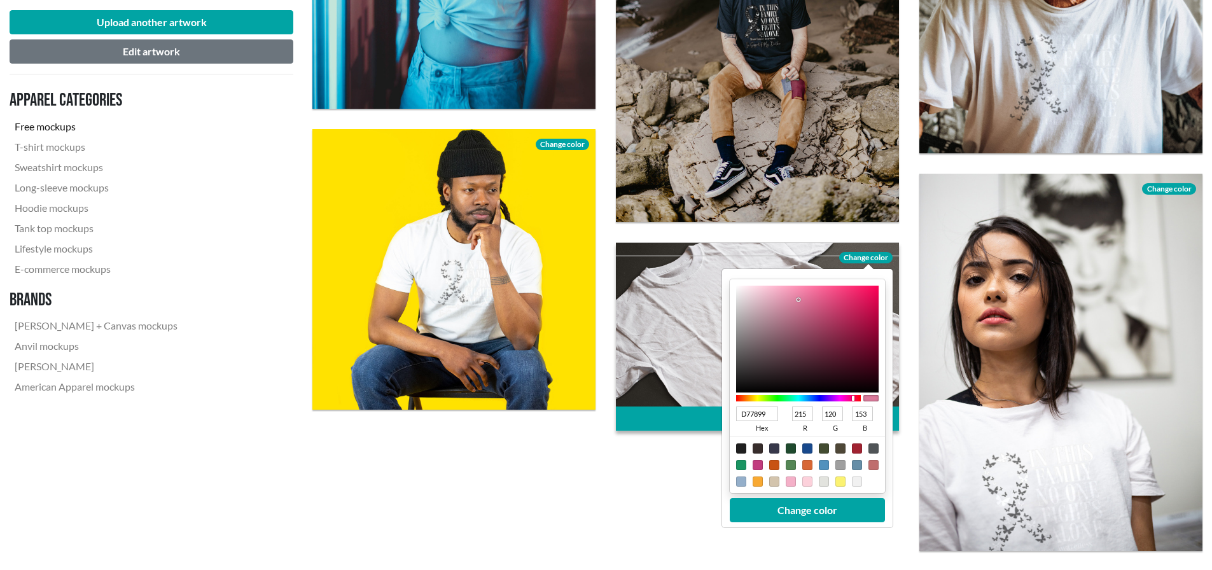
type input "119"
type input "152"
type input "D47797"
type input "212"
type input "151"
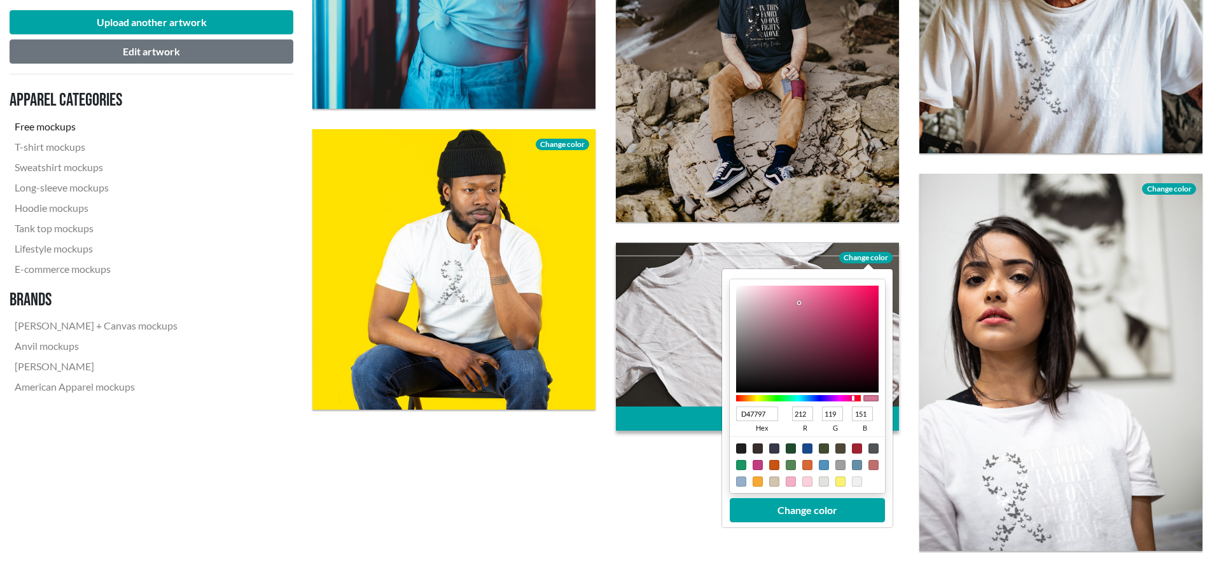
type input "D47696"
type input "118"
type input "150"
type input "D17393"
type input "209"
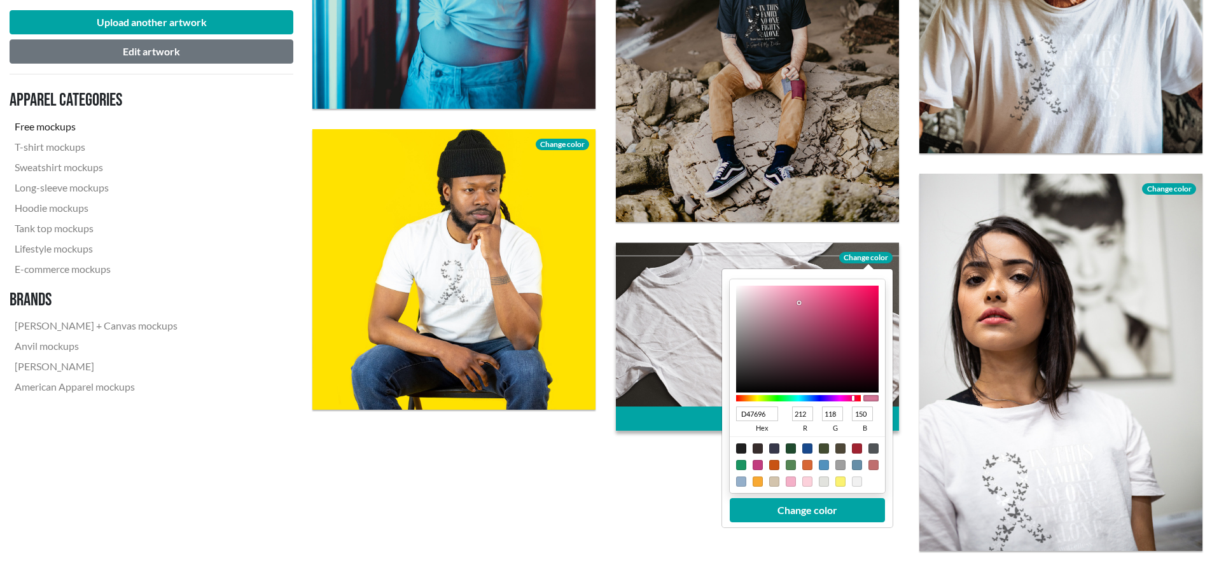
type input "115"
type input "147"
type input "D07292"
type input "208"
type input "114"
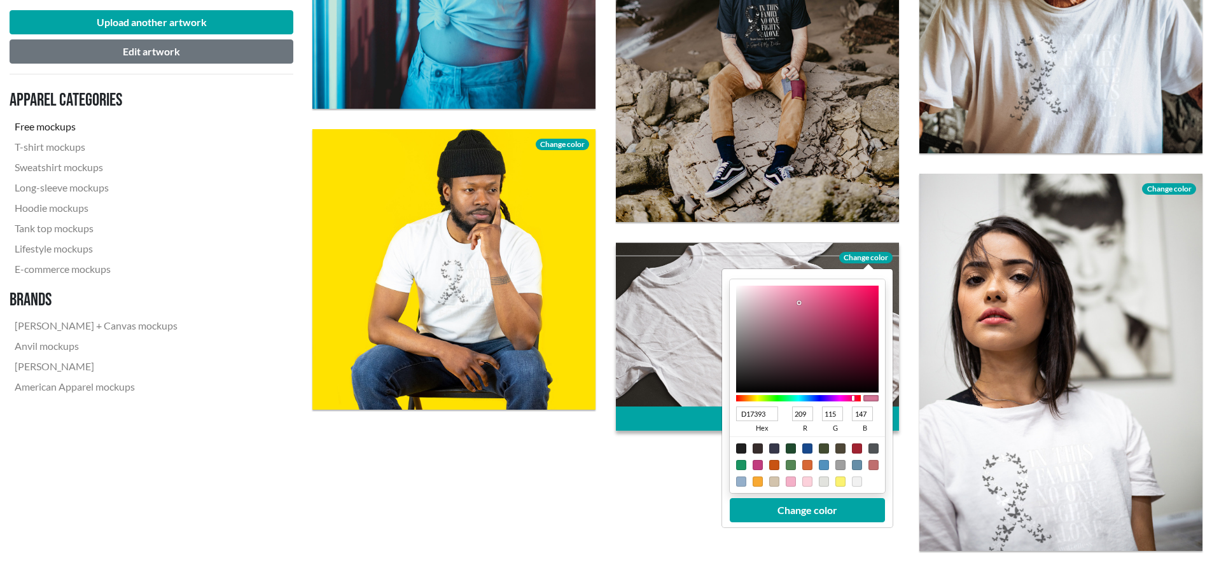
type input "146"
type input "CE7090"
type input "206"
type input "112"
type input "144"
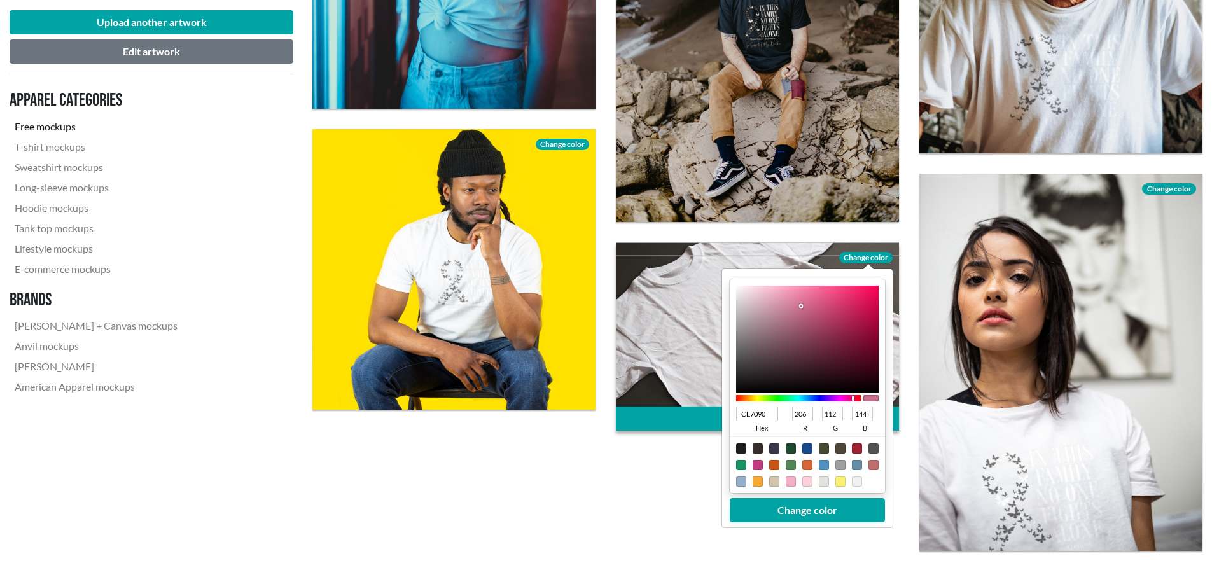
type input "CA6E8D"
type input "202"
type input "110"
type input "141"
type input "C86D8C"
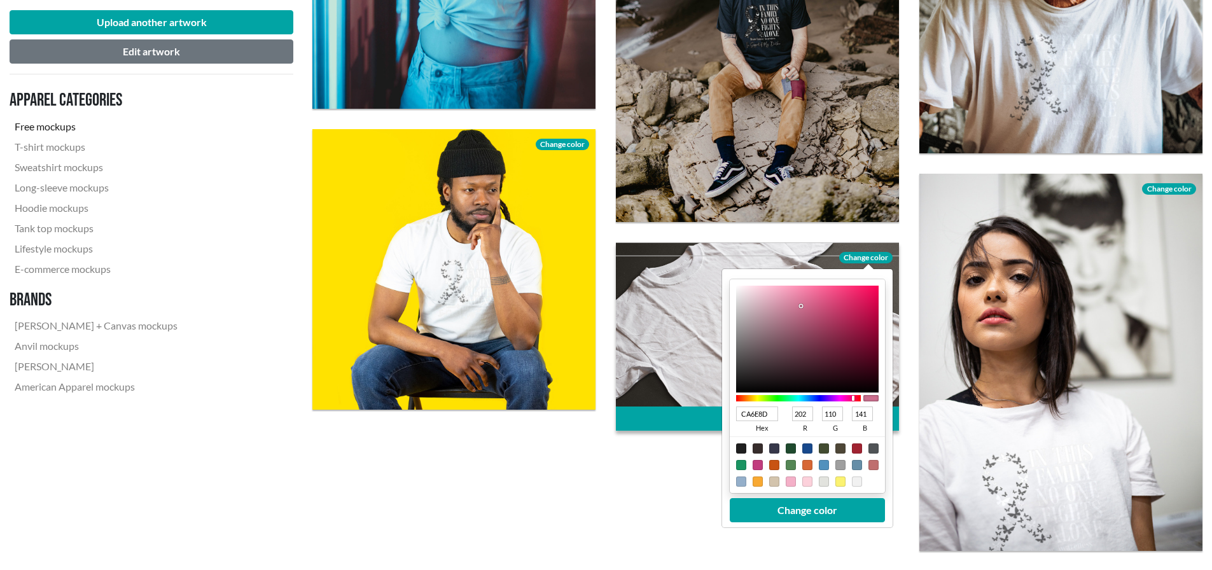
type input "200"
type input "109"
type input "140"
type input "C76C8B"
type input "199"
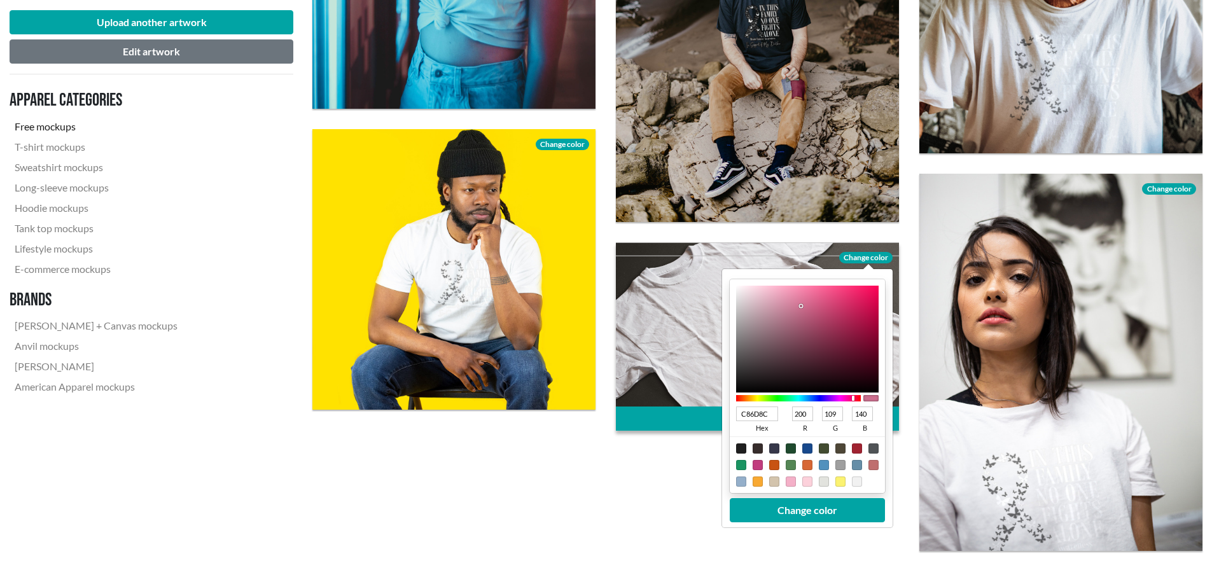
type input "108"
type input "139"
type input "C76B8A"
type input "107"
type input "138"
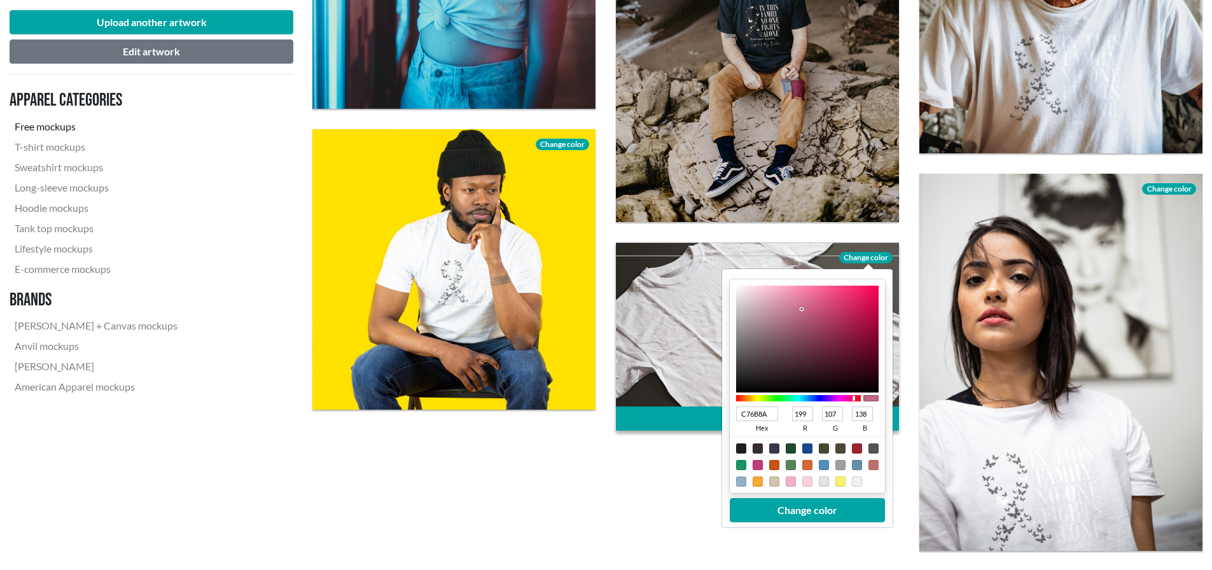
type input "C76A89"
type input "106"
type input "137"
type input "C76988"
type input "105"
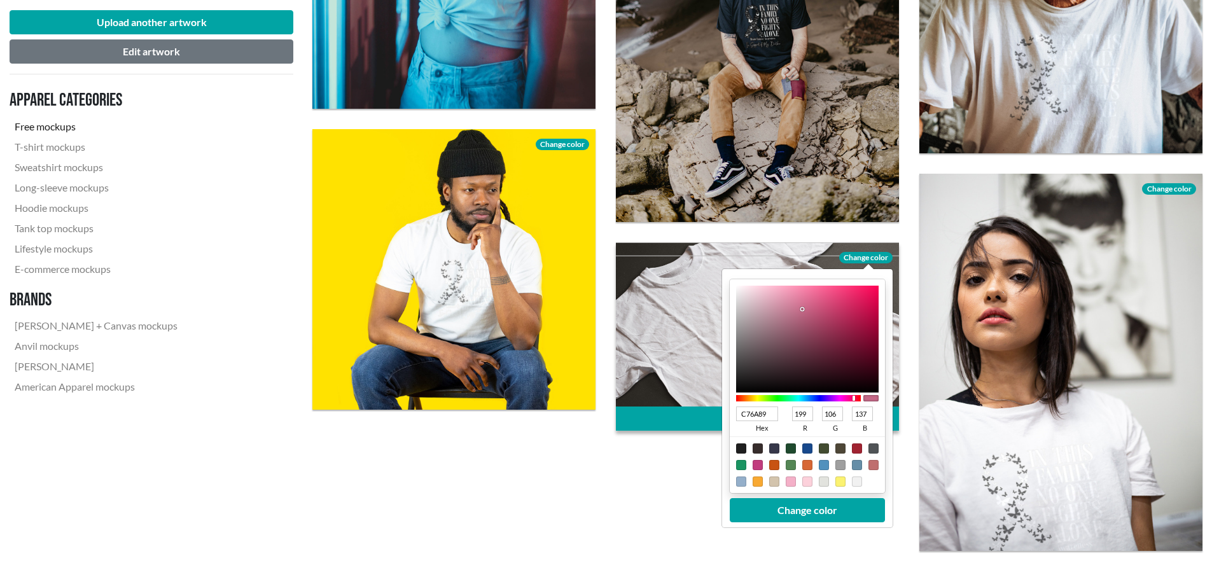
type input "136"
type input "C76887"
type input "104"
type input "135"
type input "C76786"
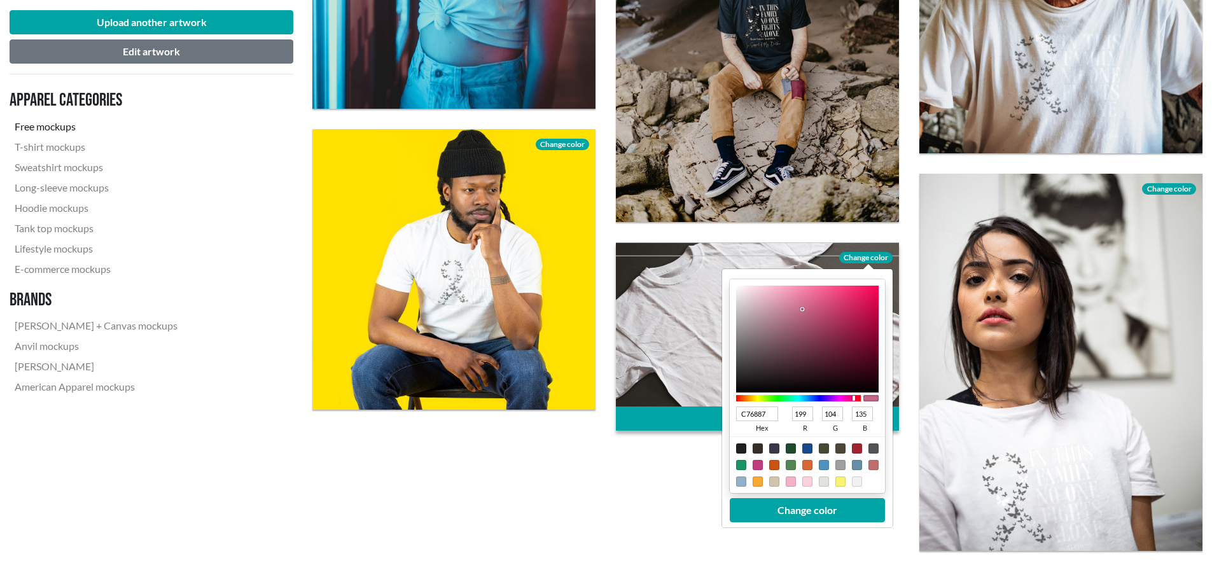
type input "103"
type input "134"
type input "C76685"
type input "102"
type input "133"
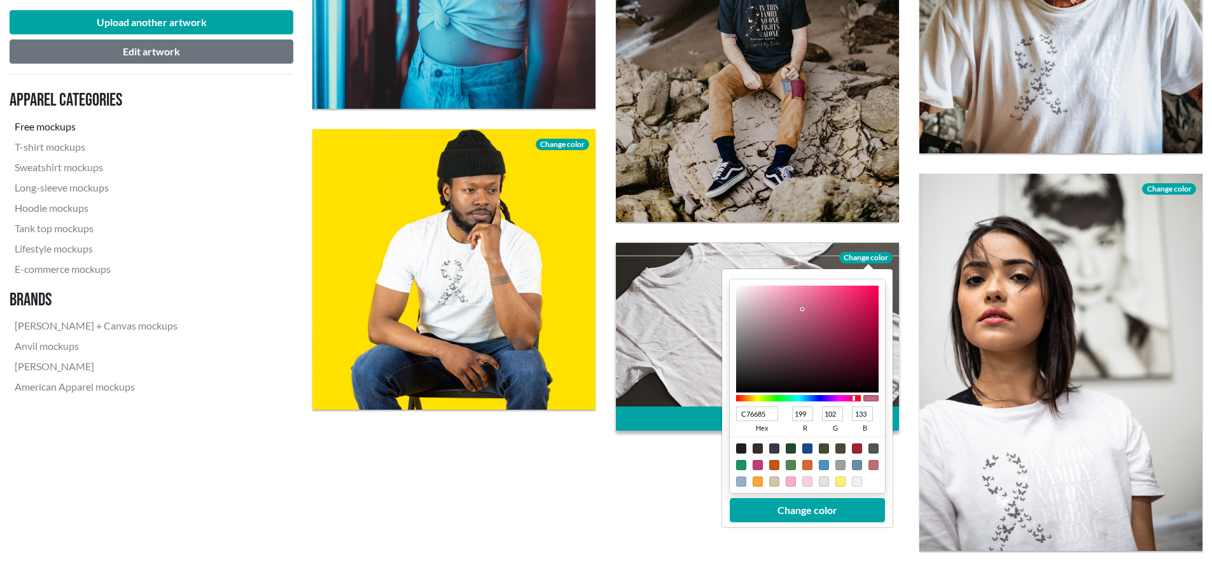
type input "C76584"
type input "101"
type input "132"
type input "C76483"
type input "100"
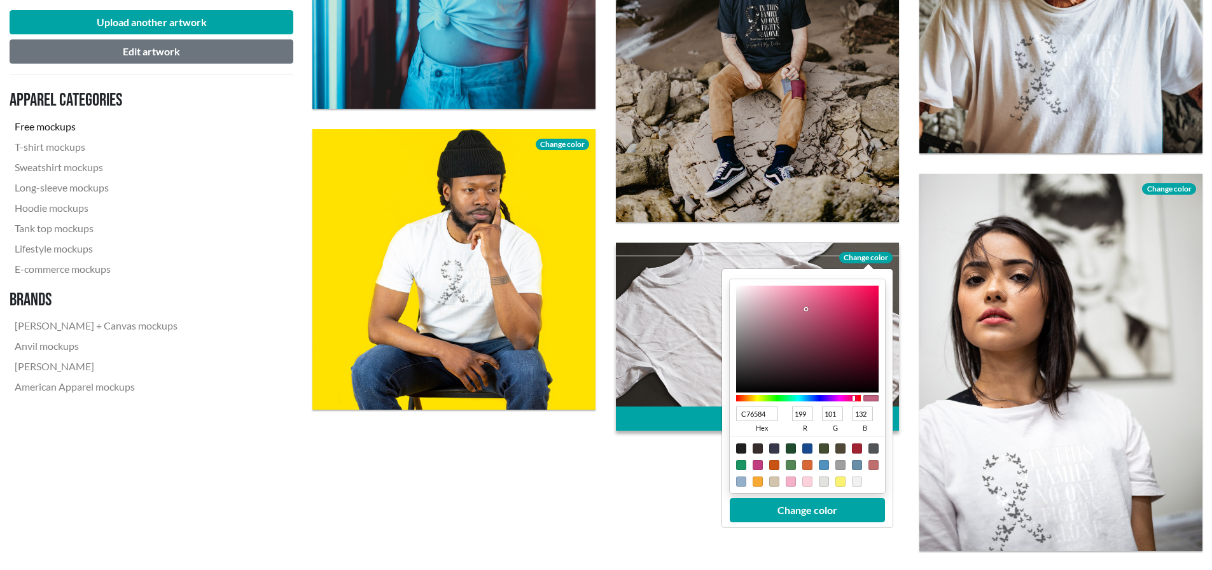
type input "131"
type input "C76383"
type input "99"
type input "C56282"
type input "197"
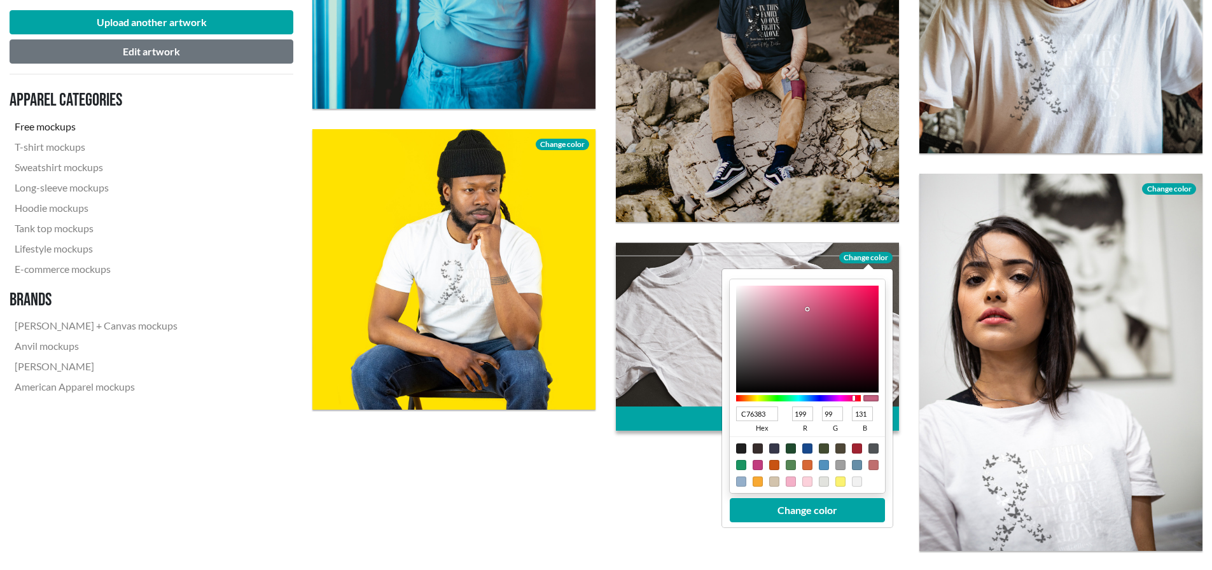
type input "98"
type input "130"
type input "C56181"
type input "97"
type input "129"
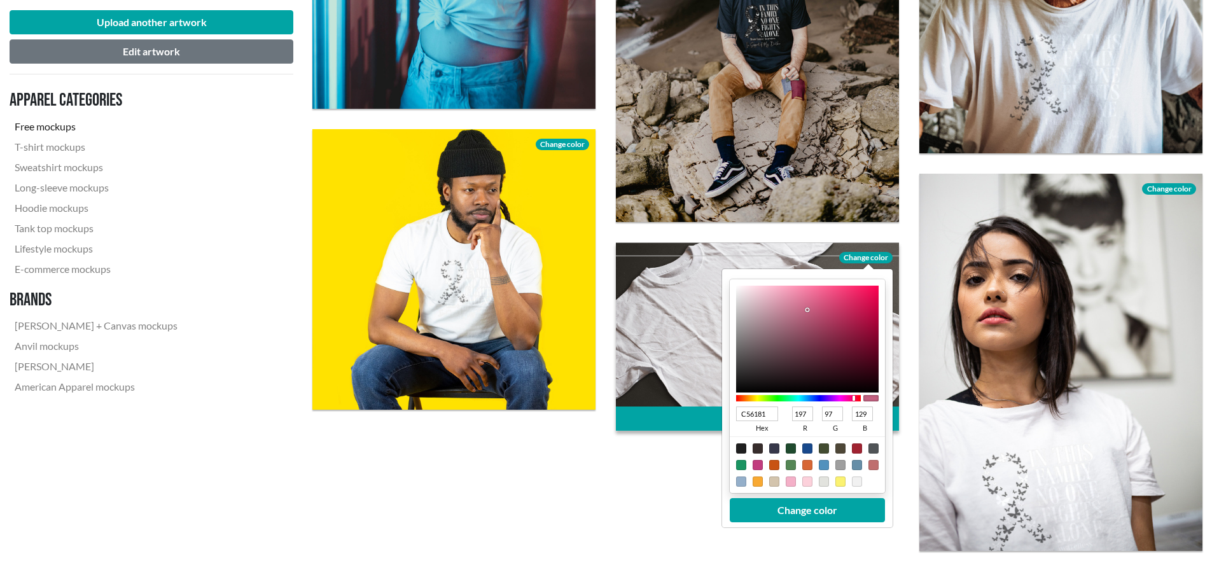
drag, startPoint x: 796, startPoint y: 290, endPoint x: 808, endPoint y: 310, distance: 22.8
click at [808, 310] on div at bounding box center [807, 310] width 3 height 3
click at [822, 511] on button "Change color" at bounding box center [807, 510] width 155 height 24
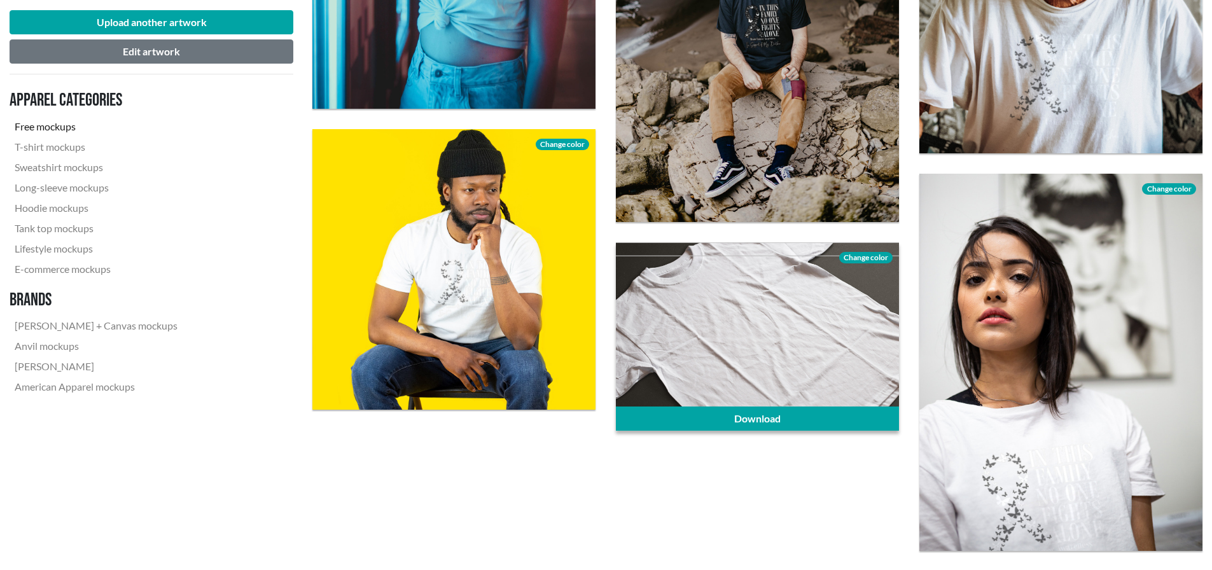
click at [867, 258] on span "Change color" at bounding box center [865, 257] width 53 height 11
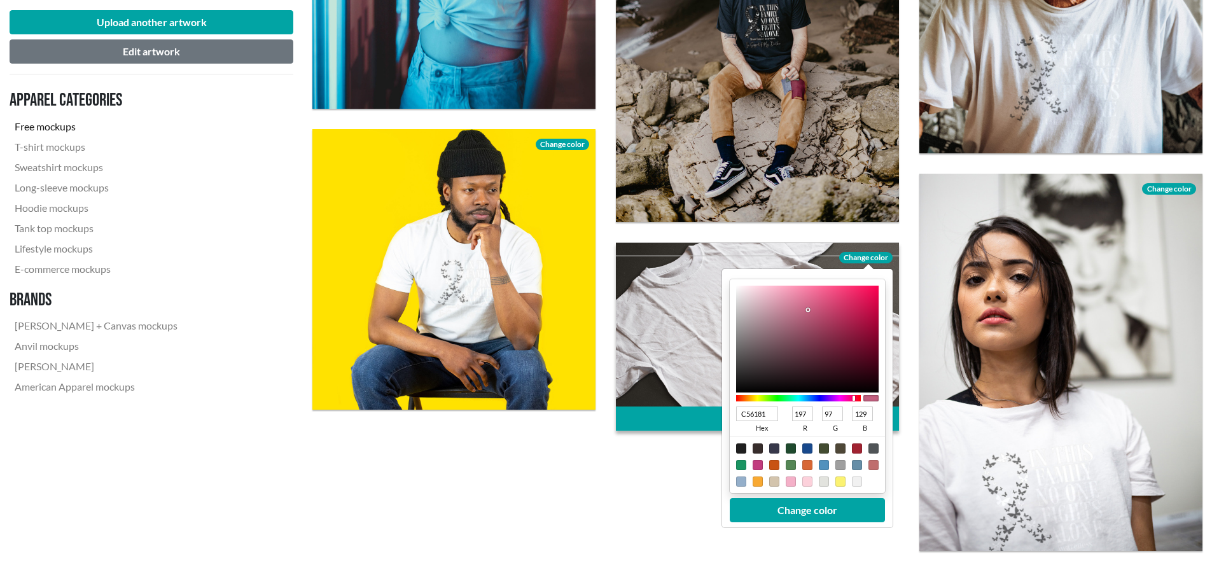
click at [755, 463] on div at bounding box center [758, 465] width 10 height 10
type input "C13C7E"
type input "193"
type input "60"
type input "126"
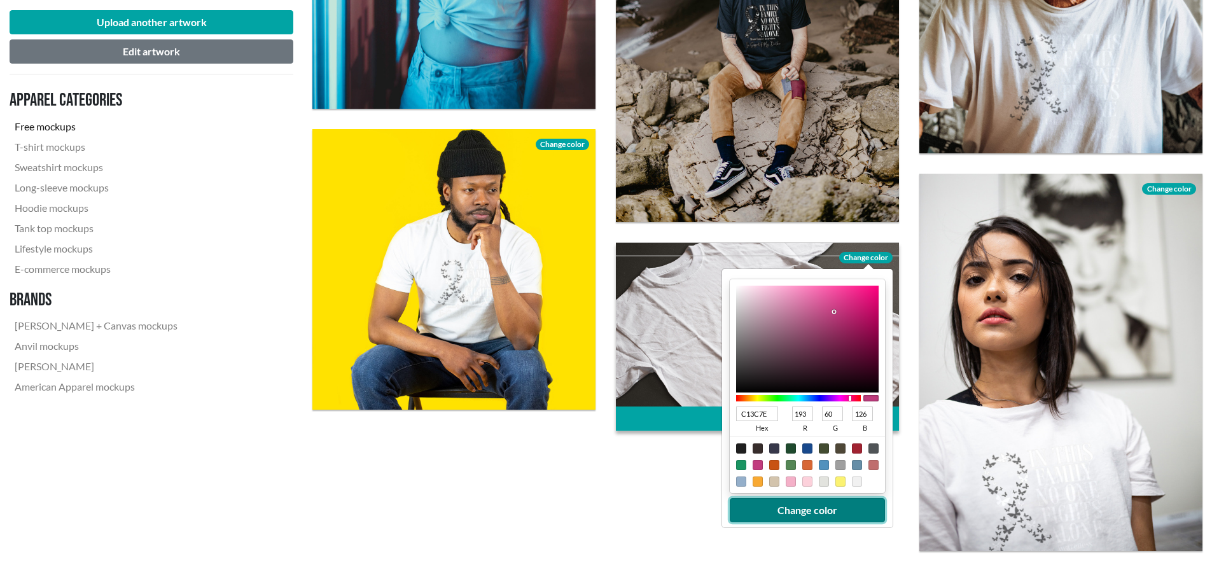
click at [802, 513] on button "Change color" at bounding box center [807, 510] width 155 height 24
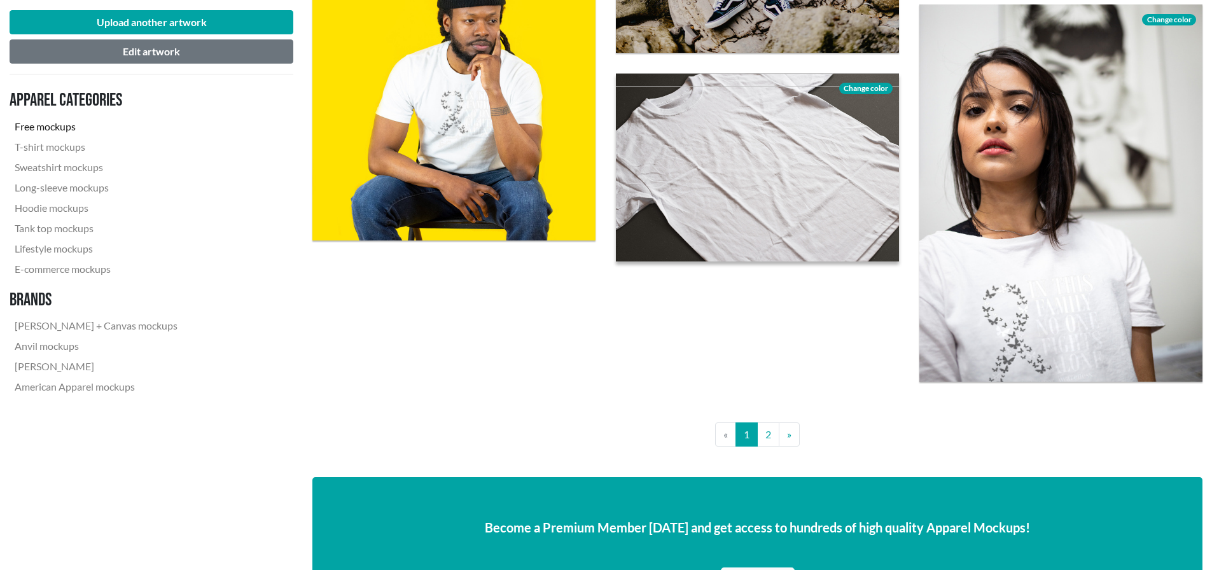
scroll to position [2854, 0]
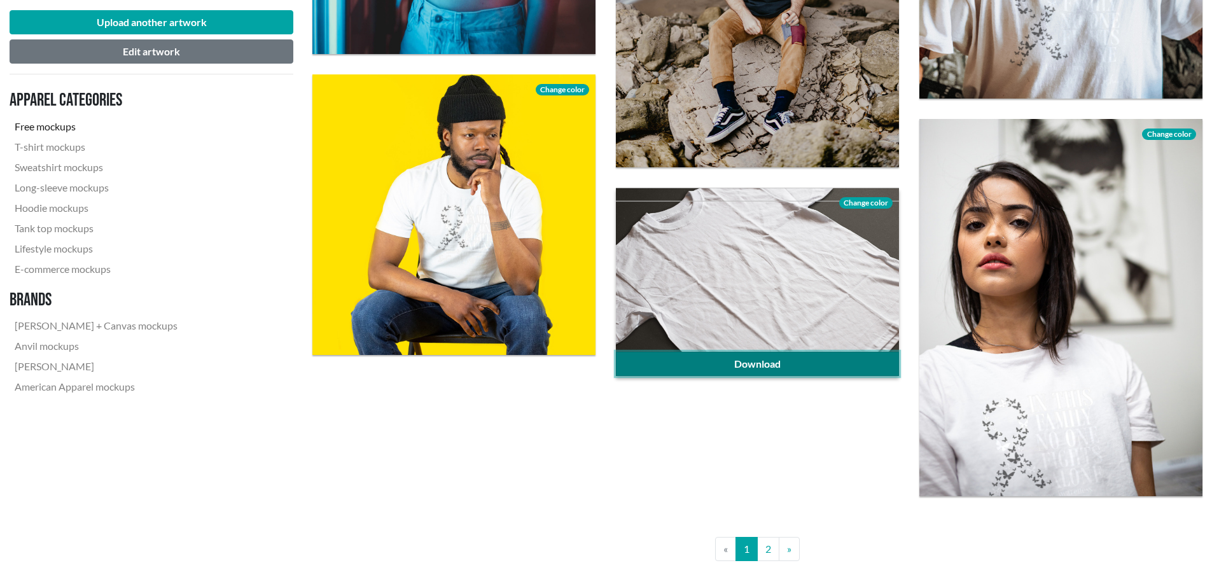
click at [803, 366] on link "Download" at bounding box center [757, 364] width 283 height 24
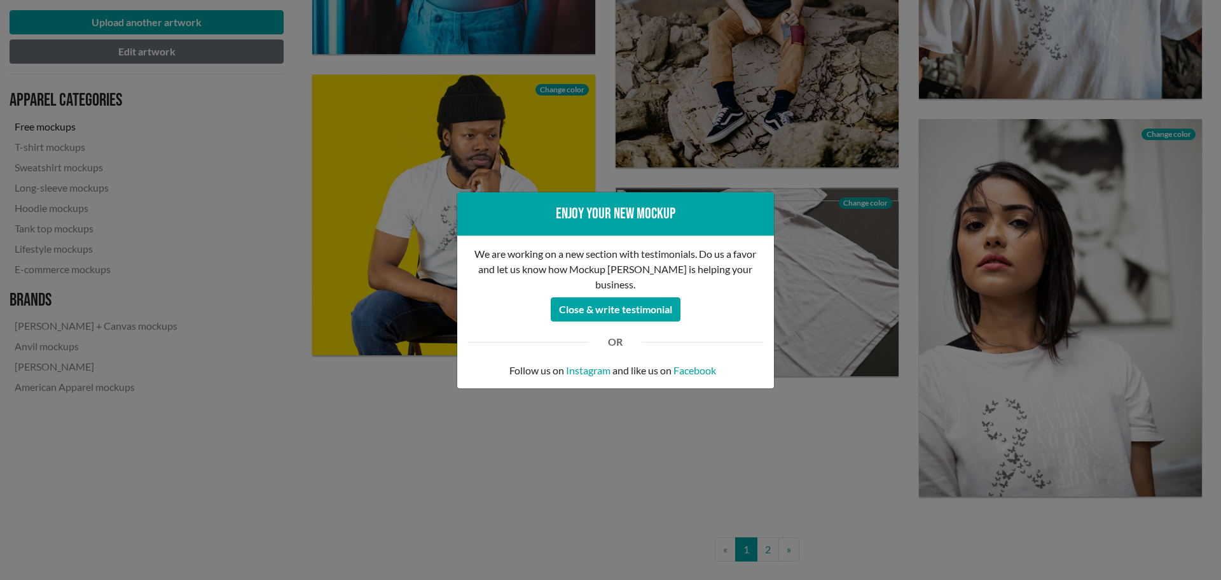
click at [866, 207] on div "Enjoy your new mockup We are working on a new section with testimonials. Do us …" at bounding box center [610, 290] width 1221 height 580
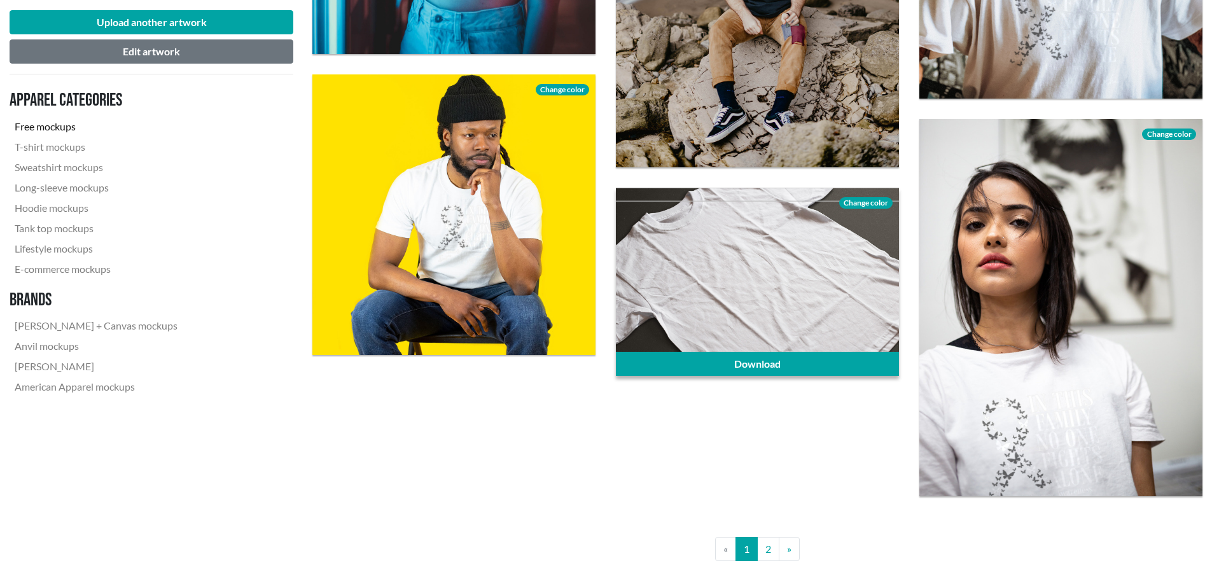
click at [867, 200] on span "Change color" at bounding box center [865, 202] width 53 height 11
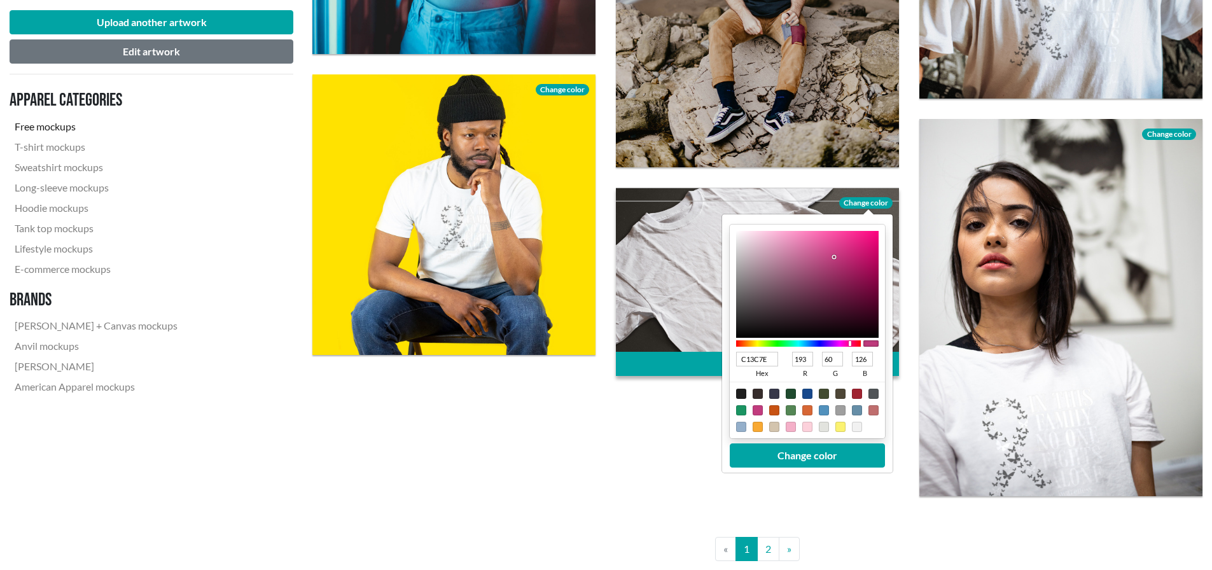
click at [841, 407] on div at bounding box center [840, 410] width 10 height 10
type input "9F9F9F"
type input "159"
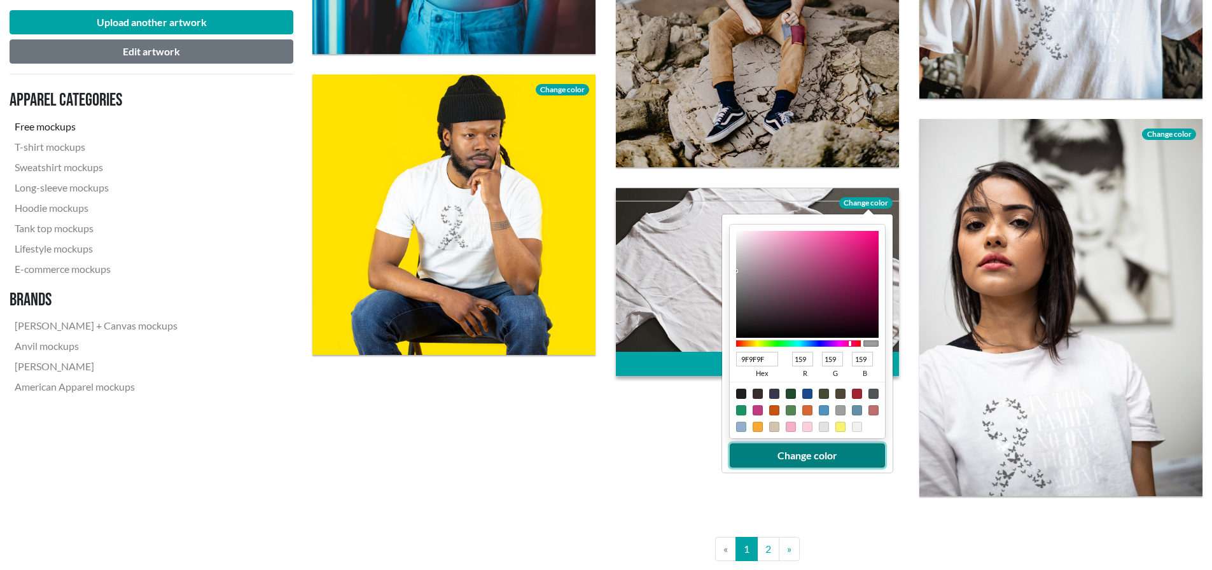
click at [819, 459] on button "Change color" at bounding box center [807, 455] width 155 height 24
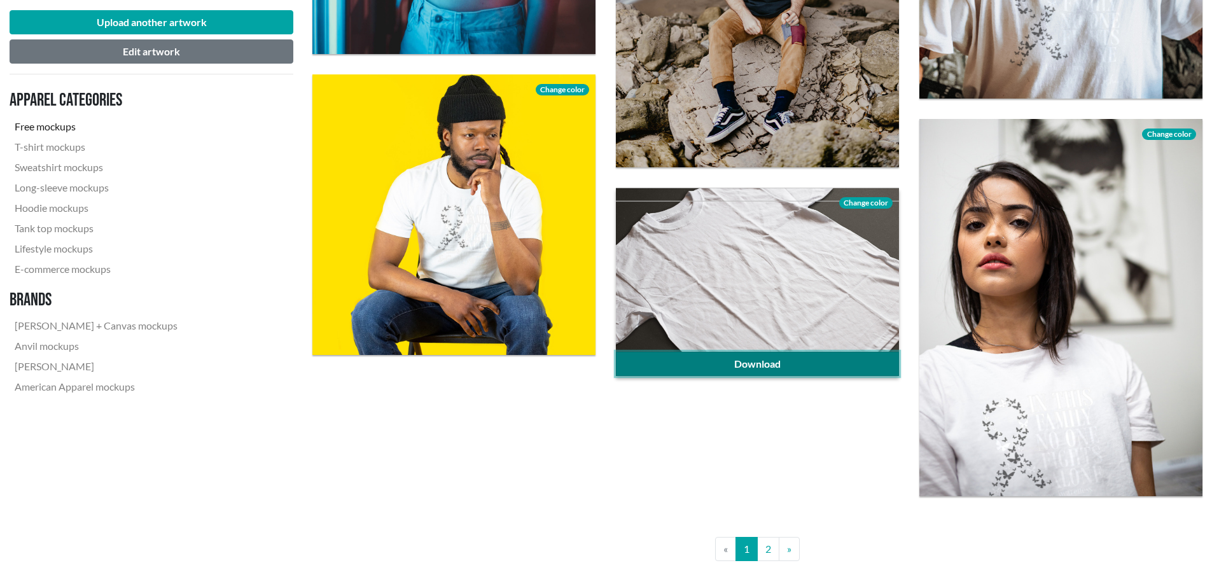
click at [806, 364] on link "Download" at bounding box center [757, 364] width 283 height 24
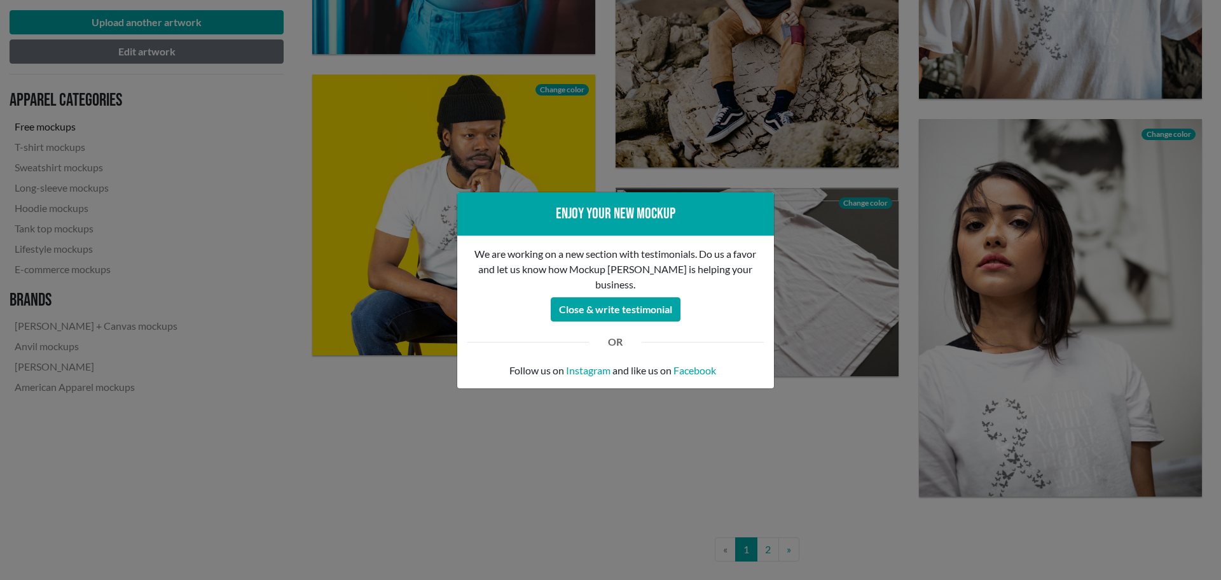
click at [833, 440] on div "Enjoy your new mockup We are working on a new section with testimonials. Do us …" at bounding box center [610, 290] width 1221 height 580
